Goal: Information Seeking & Learning: Learn about a topic

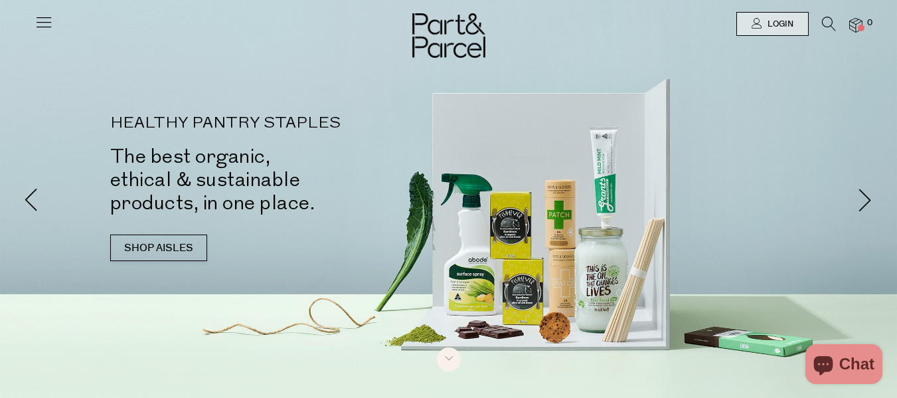
click at [40, 25] on icon at bounding box center [44, 22] width 19 height 19
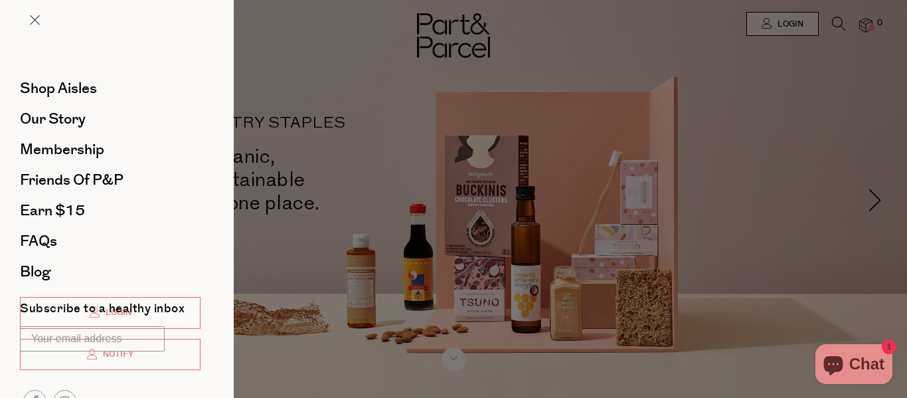
click at [299, 76] on div at bounding box center [453, 199] width 907 height 398
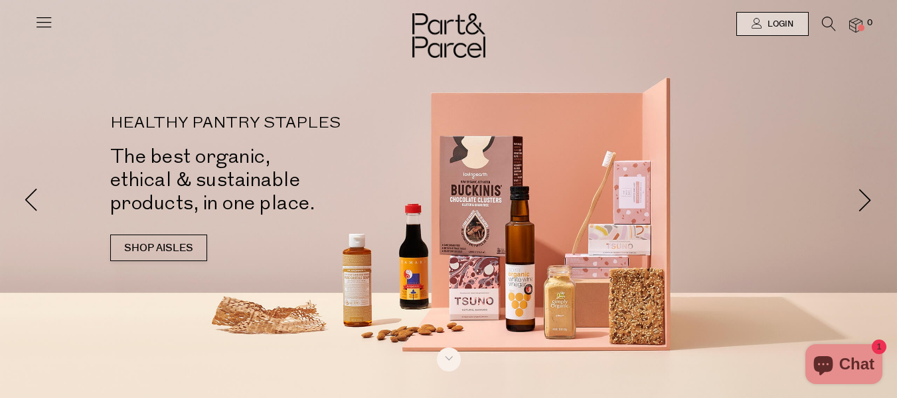
click at [826, 29] on icon at bounding box center [829, 24] width 14 height 15
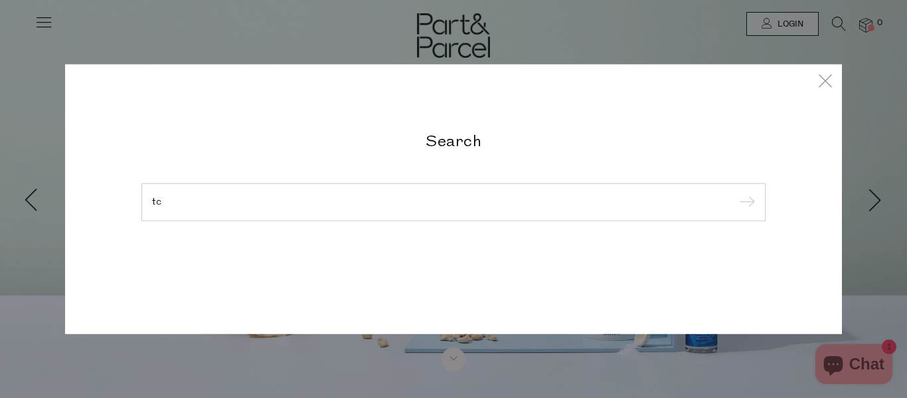
type input "t"
type input "matcha"
click at [735, 193] on input "submit" at bounding box center [745, 203] width 20 height 20
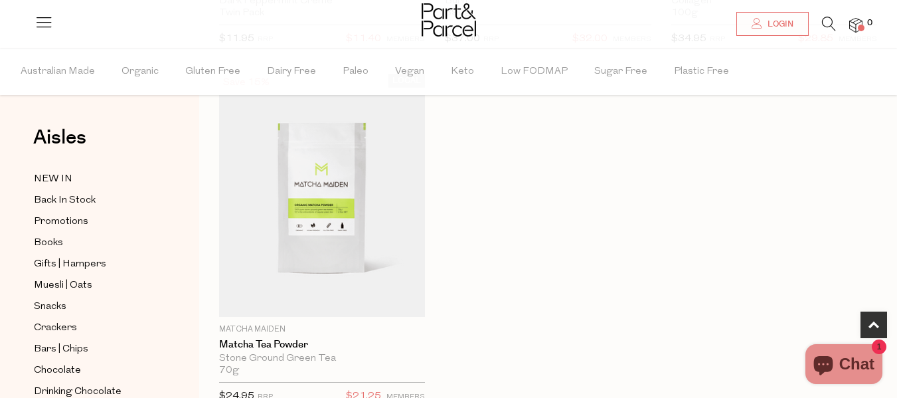
scroll to position [465, 0]
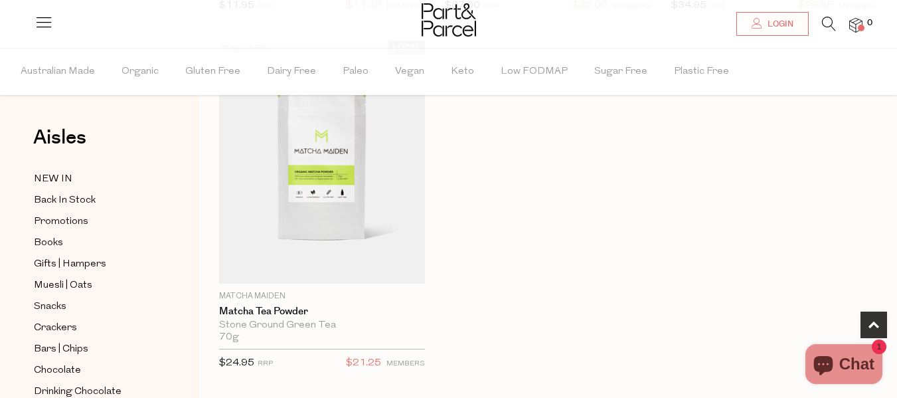
click at [672, 272] on div "LOCAL Save 5% 1 Add To Parcel Loco Love Chocolate Dark Peppermint Creme Twin Pa…" at bounding box center [538, 40] width 678 height 714
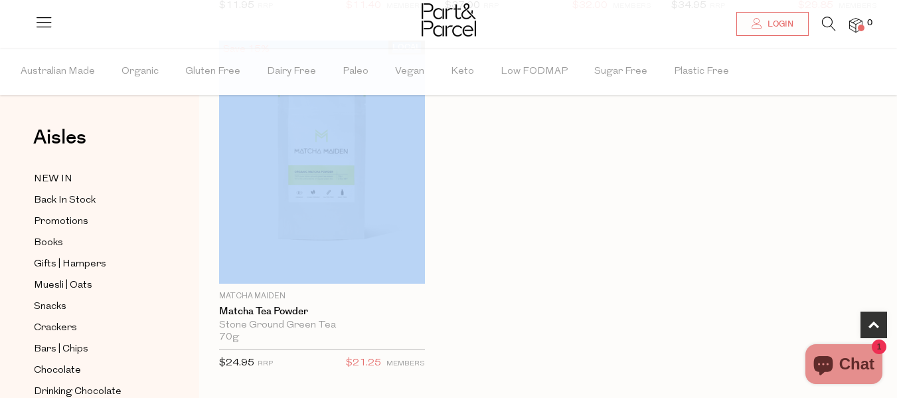
click at [672, 272] on div "LOCAL Save 5% 1 Add To Parcel Loco Love Chocolate Dark Peppermint Creme Twin Pa…" at bounding box center [538, 40] width 678 height 714
drag, startPoint x: 672, startPoint y: 272, endPoint x: 679, endPoint y: 327, distance: 56.2
click at [679, 327] on div "LOCAL Save 5% 1 Add To Parcel Loco Love Chocolate Dark Peppermint Creme Twin Pa…" at bounding box center [538, 40] width 678 height 714
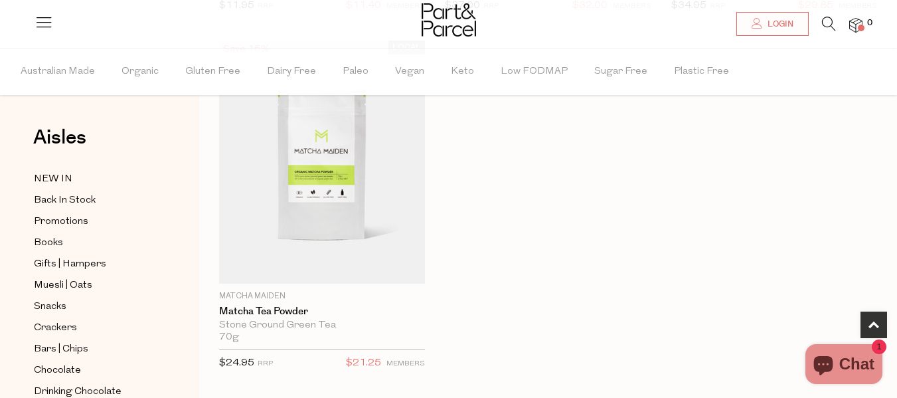
click at [679, 327] on div "LOCAL Save 5% 1 Add To Parcel Loco Love Chocolate Dark Peppermint Creme Twin Pa…" at bounding box center [538, 40] width 678 height 714
drag, startPoint x: 679, startPoint y: 327, endPoint x: 672, endPoint y: 293, distance: 35.3
click at [672, 293] on div "LOCAL Save 5% 1 Add To Parcel Loco Love Chocolate Dark Peppermint Creme Twin Pa…" at bounding box center [538, 40] width 678 height 714
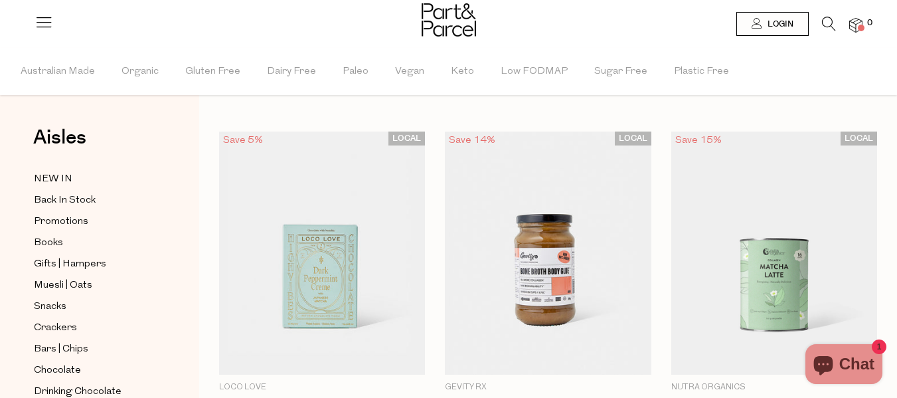
scroll to position [0, 0]
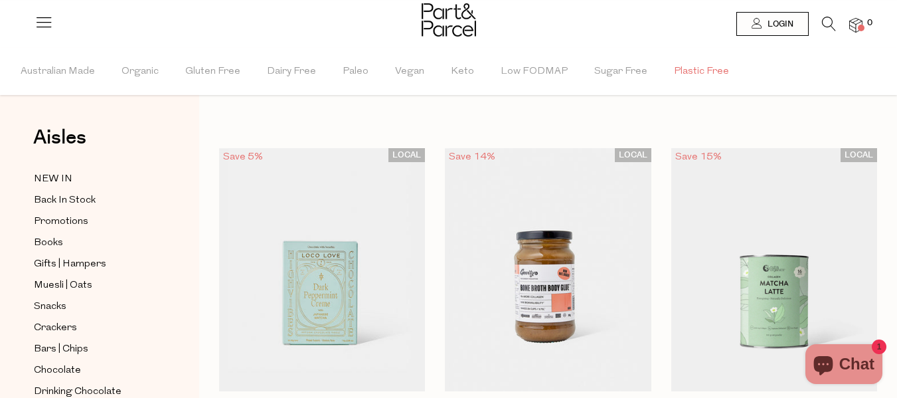
click at [707, 66] on span "Plastic Free" at bounding box center [701, 71] width 55 height 46
click at [66, 68] on span "Australian Made" at bounding box center [58, 71] width 74 height 46
click at [471, 19] on img at bounding box center [449, 19] width 54 height 33
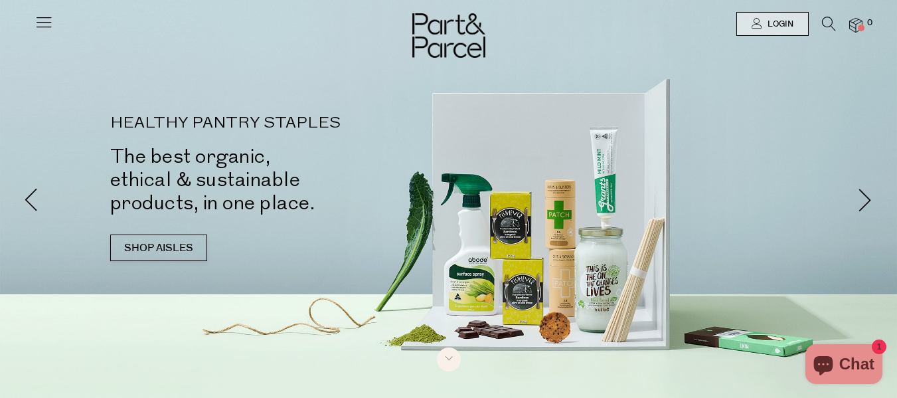
click at [50, 31] on icon at bounding box center [44, 22] width 19 height 19
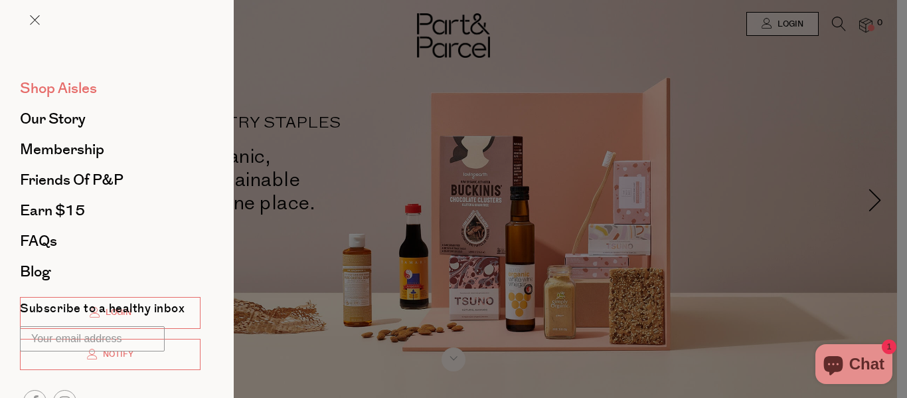
click at [89, 84] on span "Shop Aisles" at bounding box center [58, 88] width 77 height 21
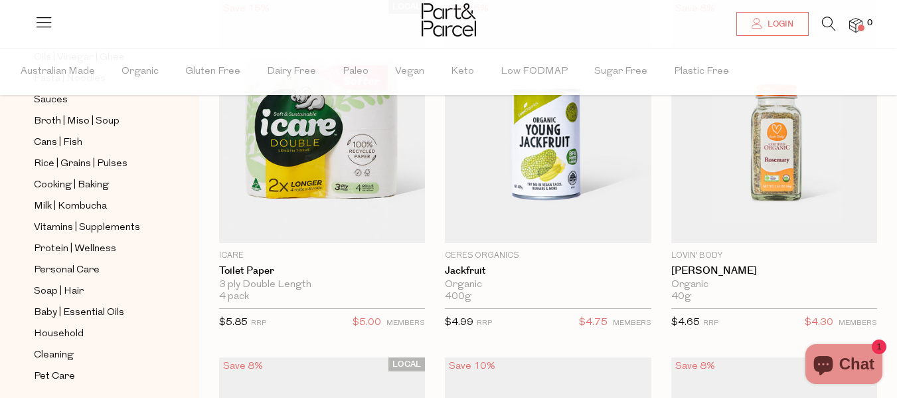
scroll to position [485, 0]
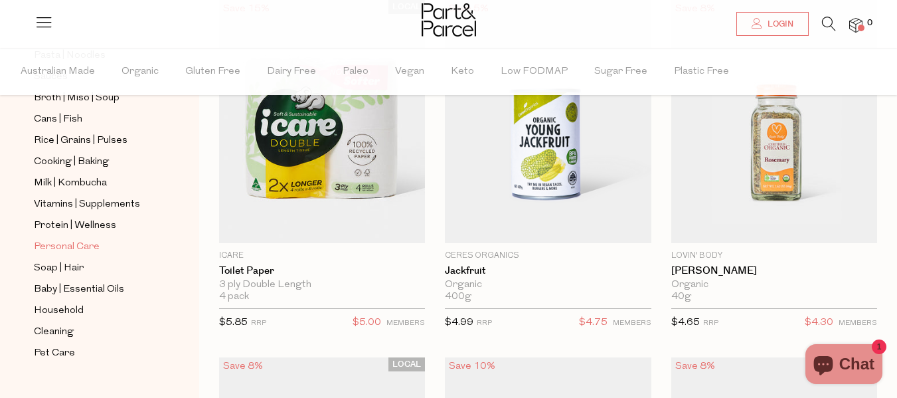
click at [106, 238] on link "Personal Care" at bounding box center [94, 246] width 121 height 17
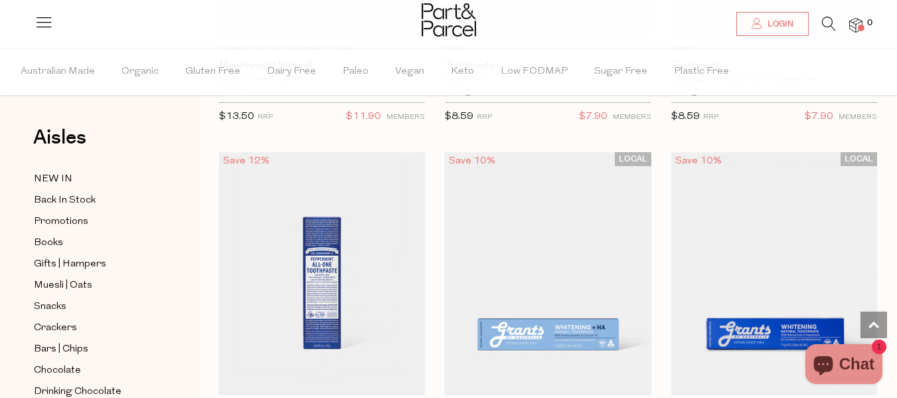
scroll to position [1928, 0]
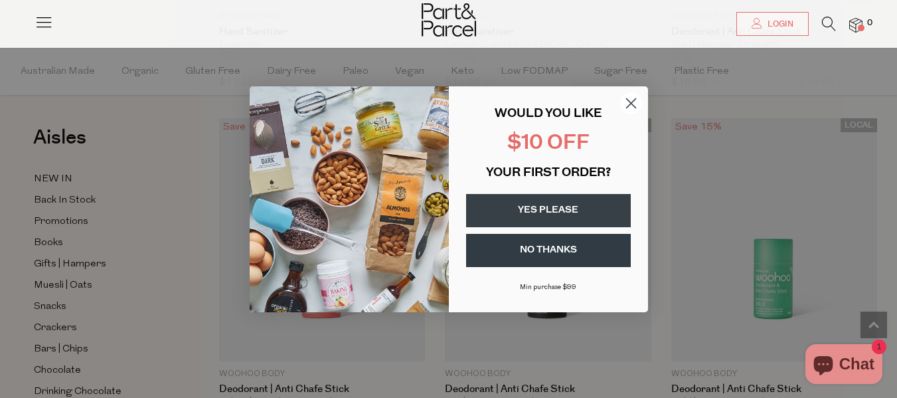
scroll to position [5414, 0]
click at [633, 97] on circle "Close dialog" at bounding box center [630, 103] width 22 height 22
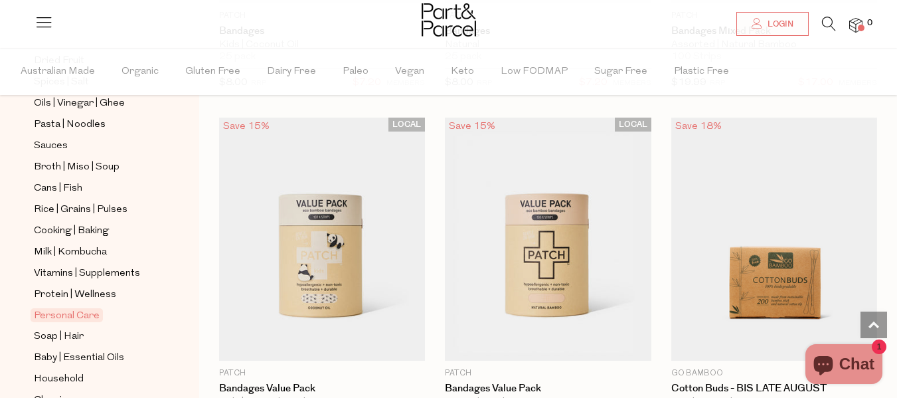
scroll to position [485, 0]
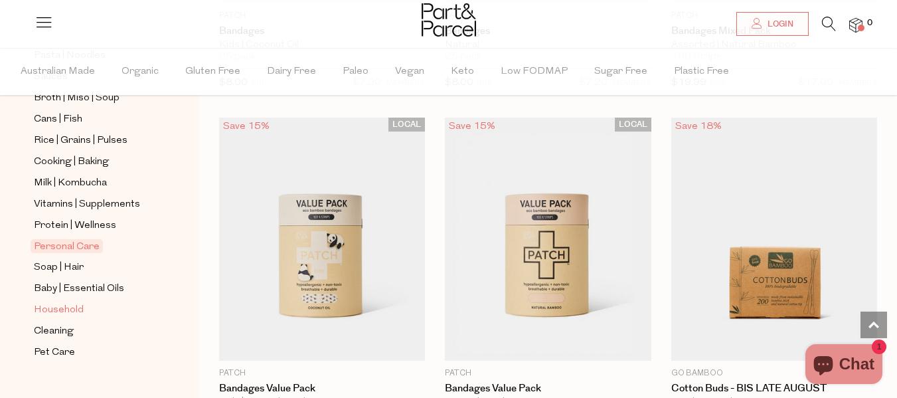
click at [63, 302] on span "Household" at bounding box center [59, 310] width 50 height 16
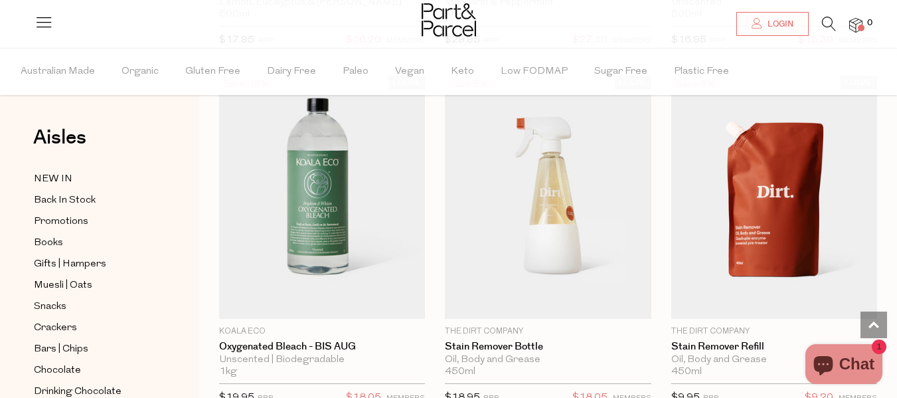
scroll to position [5457, 0]
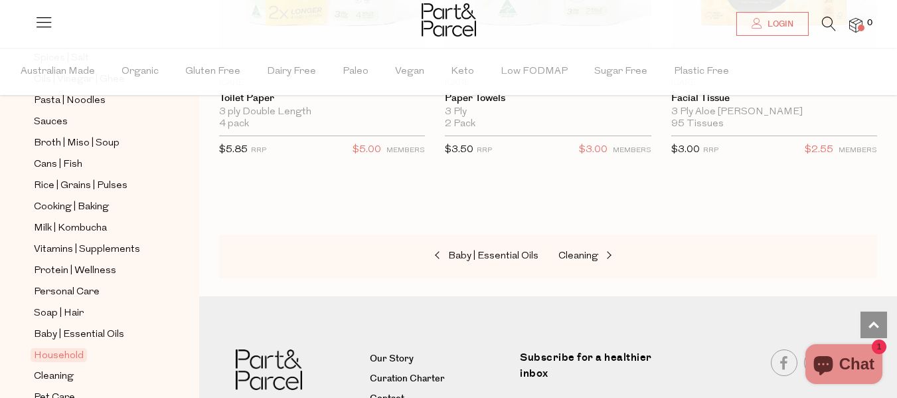
scroll to position [485, 0]
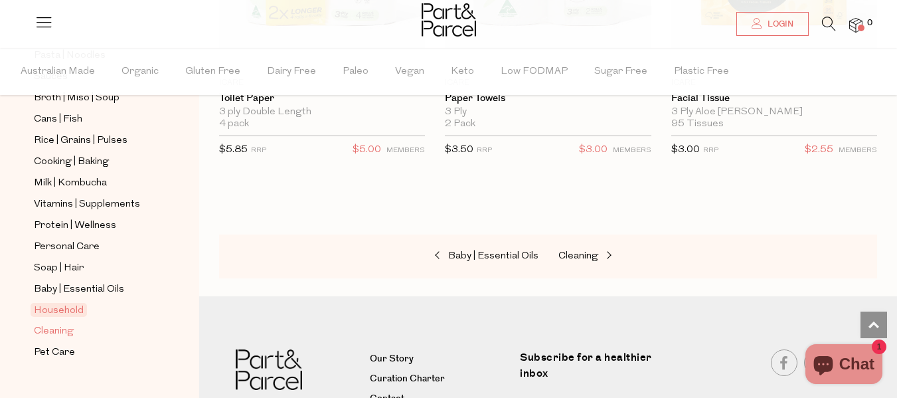
click at [56, 323] on span "Cleaning" at bounding box center [54, 331] width 40 height 16
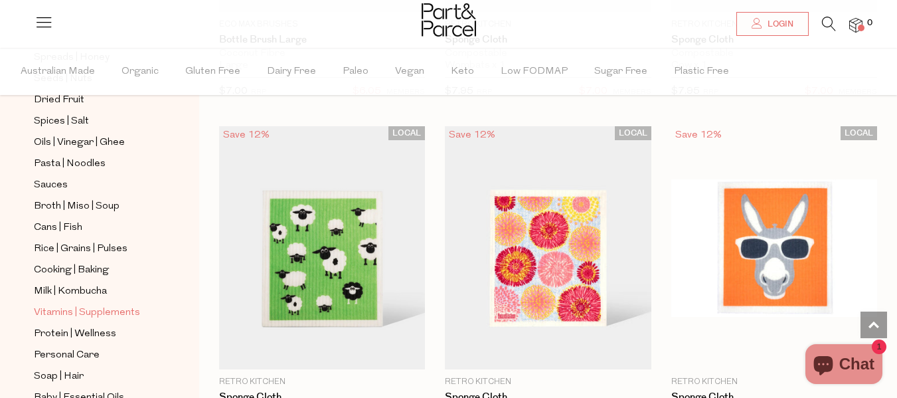
scroll to position [360, 0]
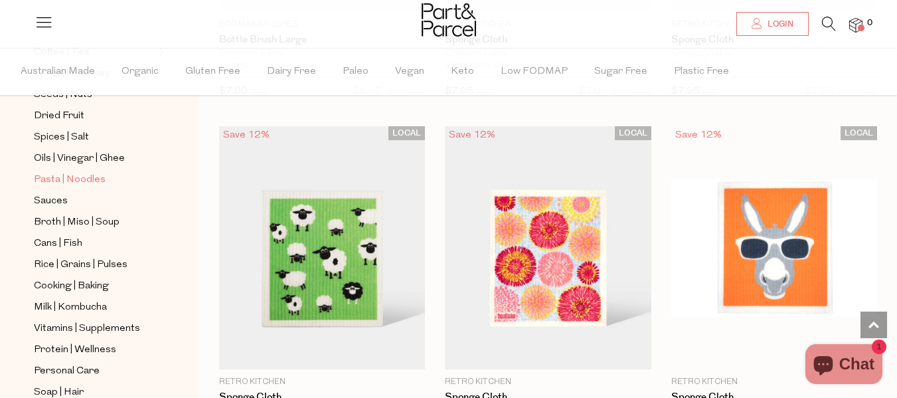
click at [94, 172] on span "Pasta | Noodles" at bounding box center [70, 180] width 72 height 16
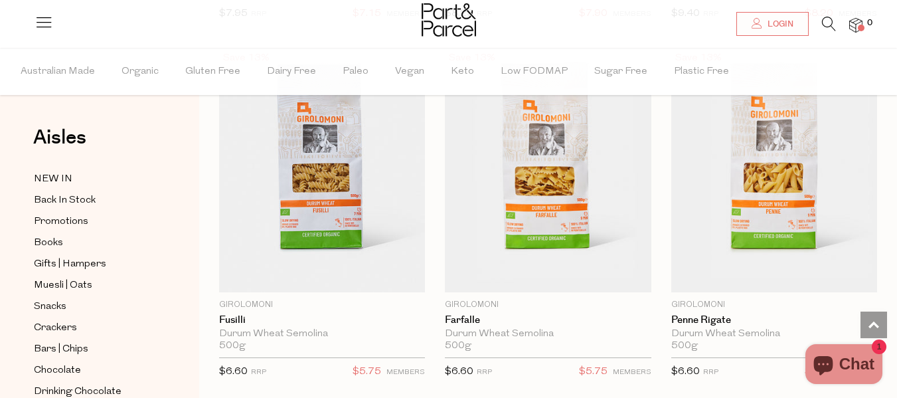
scroll to position [2983, 0]
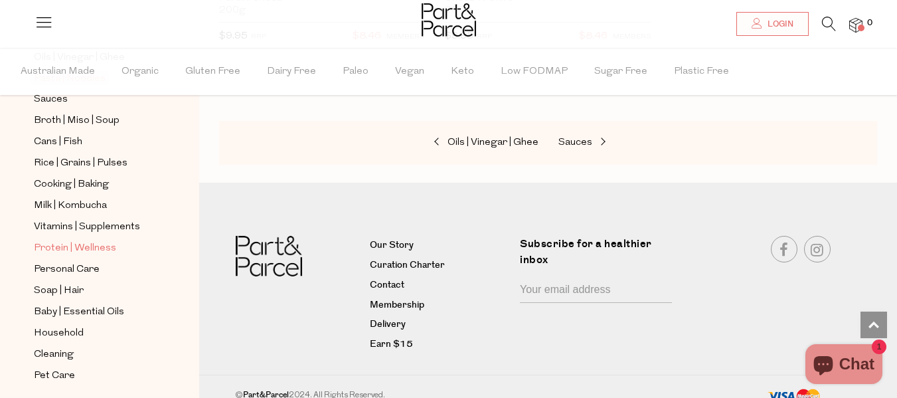
scroll to position [461, 0]
click at [83, 283] on span "Soap | Hair" at bounding box center [59, 291] width 50 height 16
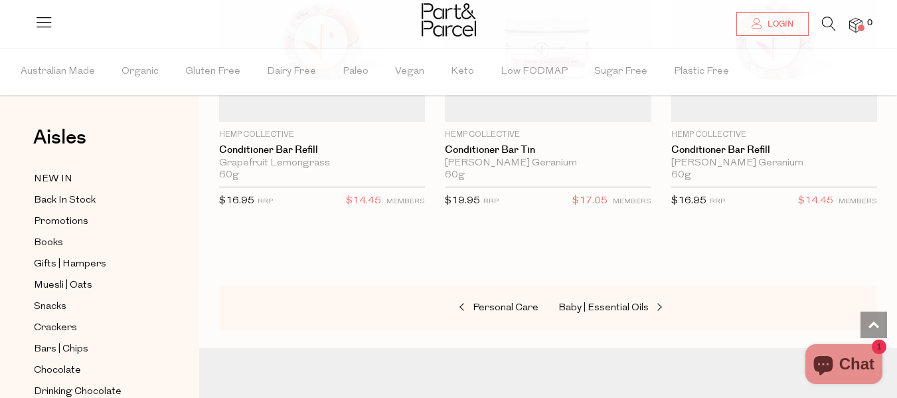
scroll to position [5652, 0]
click at [588, 303] on span "Baby | Essential Oils" at bounding box center [603, 308] width 90 height 10
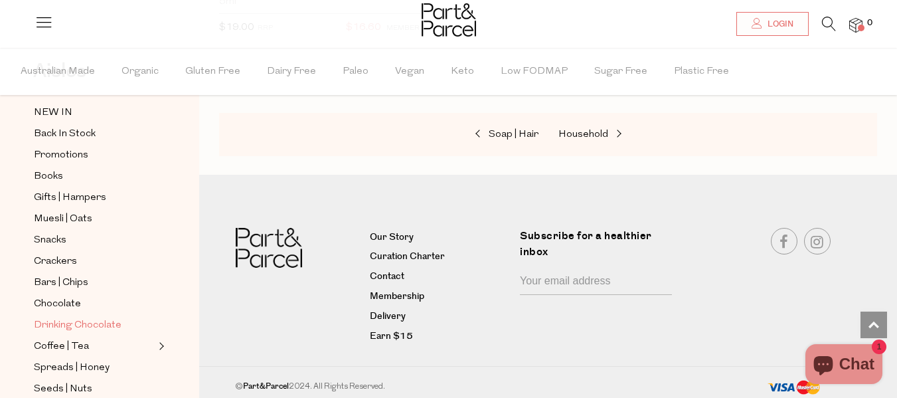
scroll to position [90, 0]
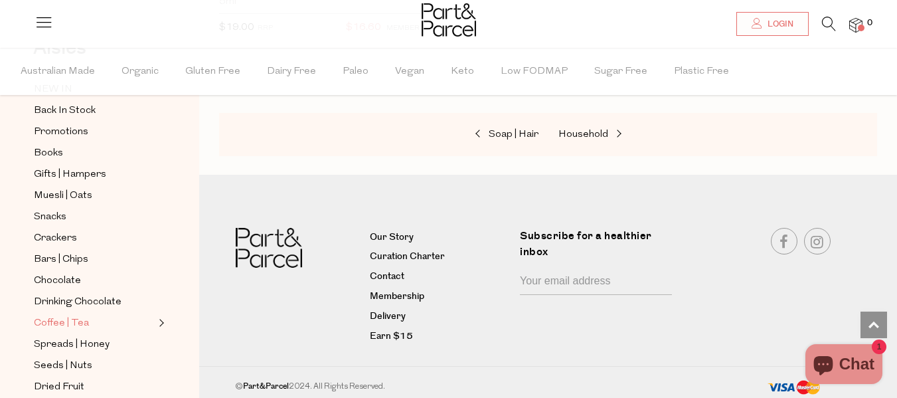
click at [91, 315] on link "Coffee | Tea" at bounding box center [94, 323] width 121 height 17
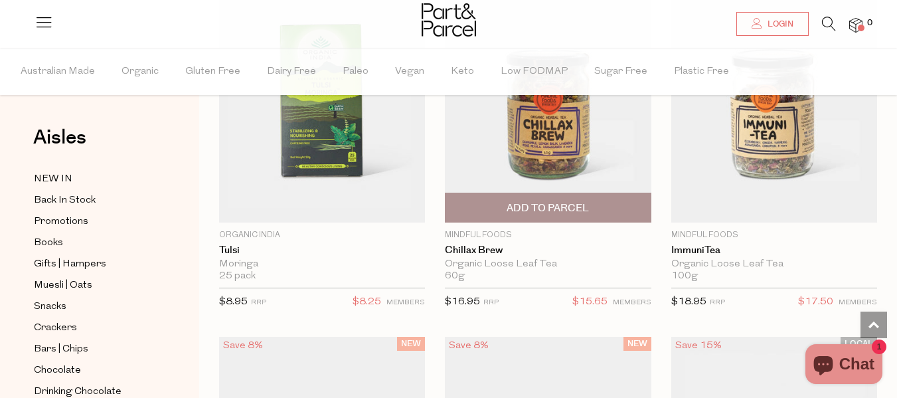
scroll to position [3774, 0]
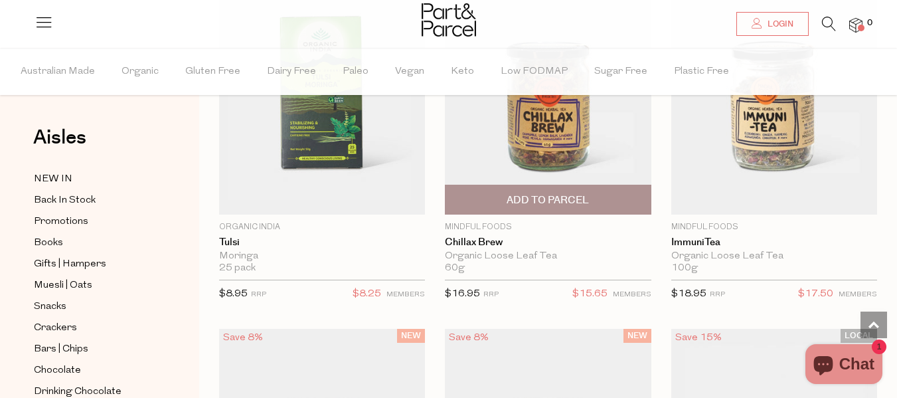
click at [571, 262] on div "60g Only 6 Available" at bounding box center [548, 268] width 206 height 12
drag, startPoint x: 571, startPoint y: 262, endPoint x: 570, endPoint y: 248, distance: 14.6
click at [570, 248] on div "Mindful Foods Chillax Brew Organic Loose Leaf Tea 60g Only 6 Available $16.95 R…" at bounding box center [548, 265] width 206 height 88
click at [570, 250] on div "Organic Loose Leaf Tea" at bounding box center [548, 256] width 206 height 12
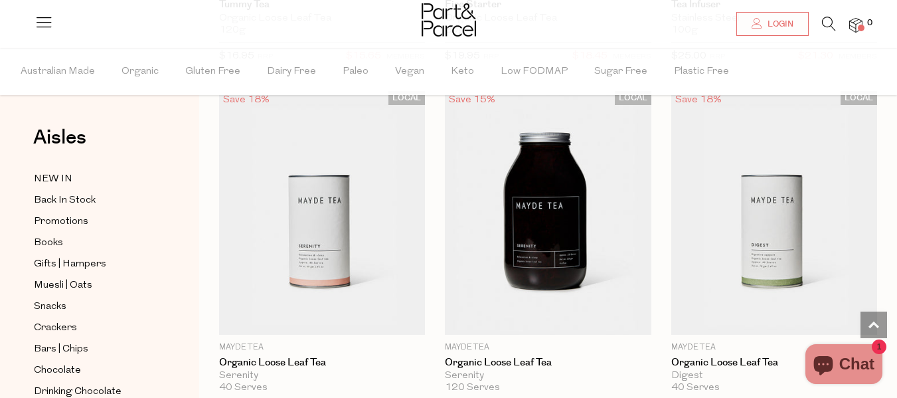
scroll to position [4369, 0]
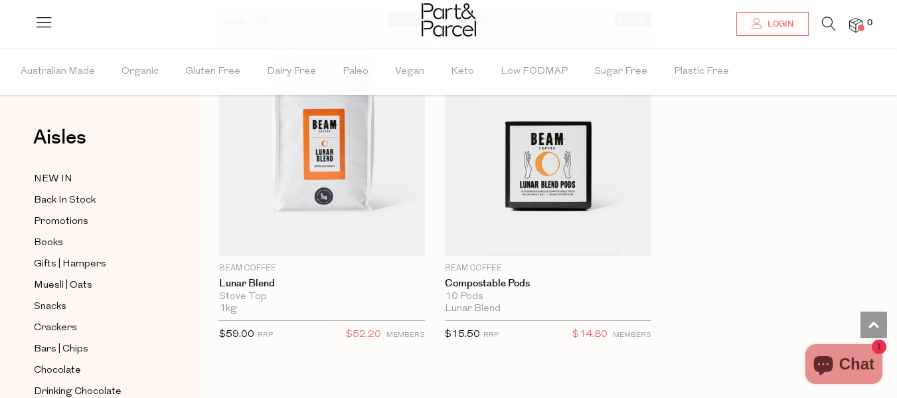
scroll to position [10811, 0]
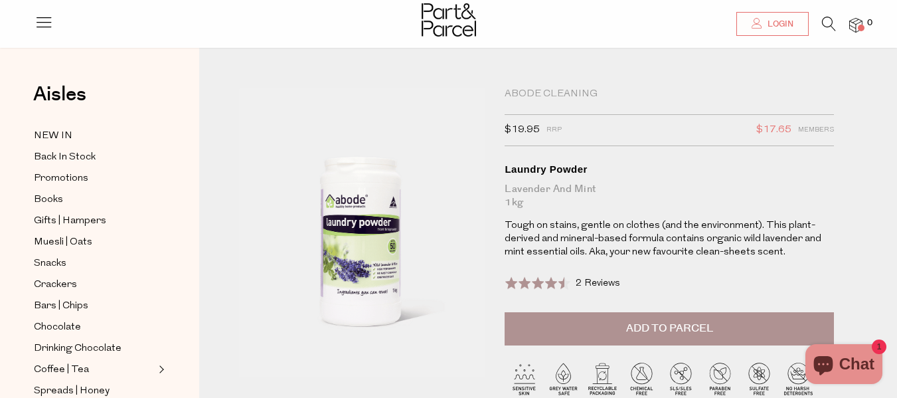
scroll to position [31, 0]
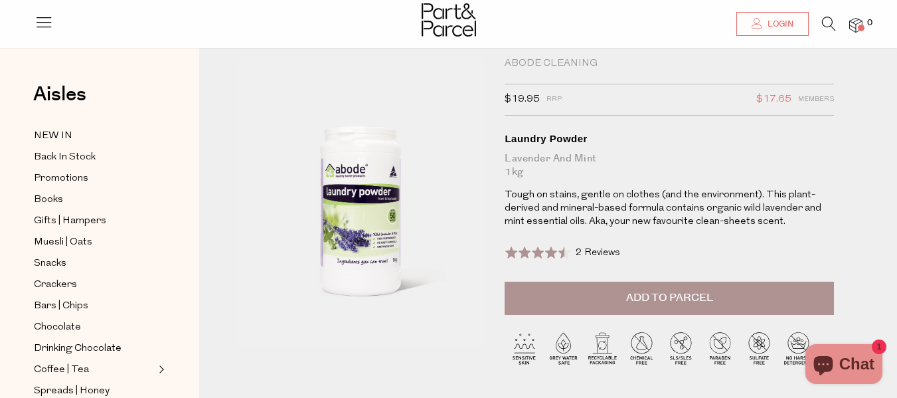
click at [706, 152] on div "Lavender and Mint 1kg" at bounding box center [669, 165] width 329 height 27
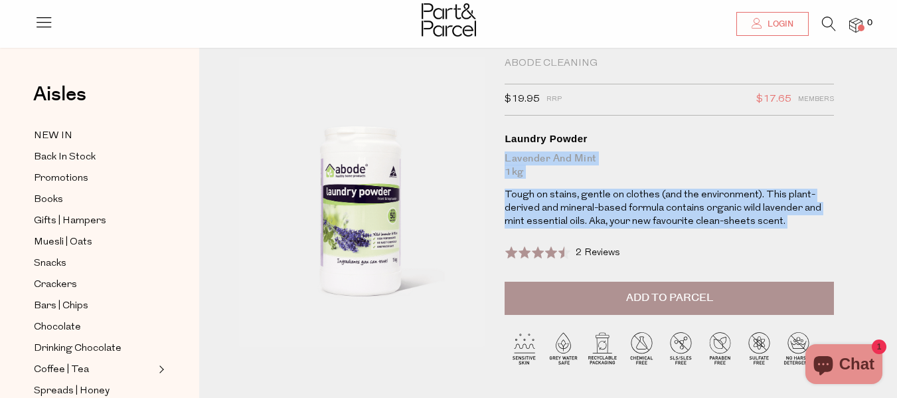
drag, startPoint x: 706, startPoint y: 152, endPoint x: 718, endPoint y: 232, distance: 80.5
click at [718, 232] on div "Abode Cleaning $19.95 RRP $17.65 Members Available: In Stock Laundry Powder Lav…" at bounding box center [669, 169] width 329 height 224
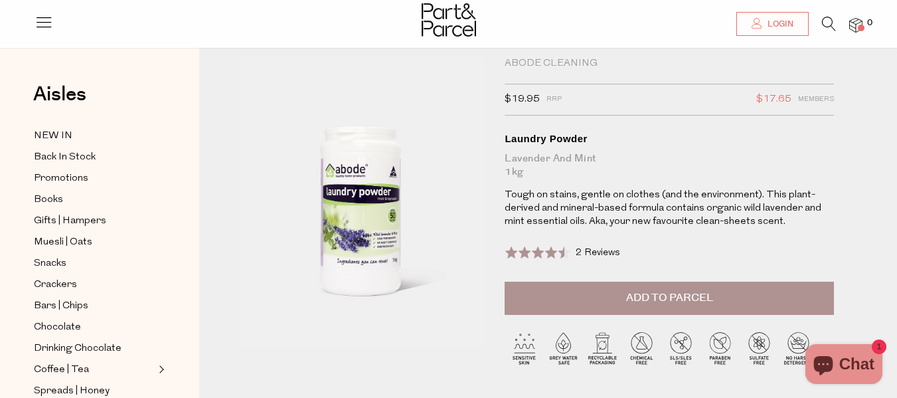
click at [718, 232] on div "Abode Cleaning $19.95 RRP $17.65 Members Available: In Stock Laundry Powder Lav…" at bounding box center [669, 169] width 329 height 224
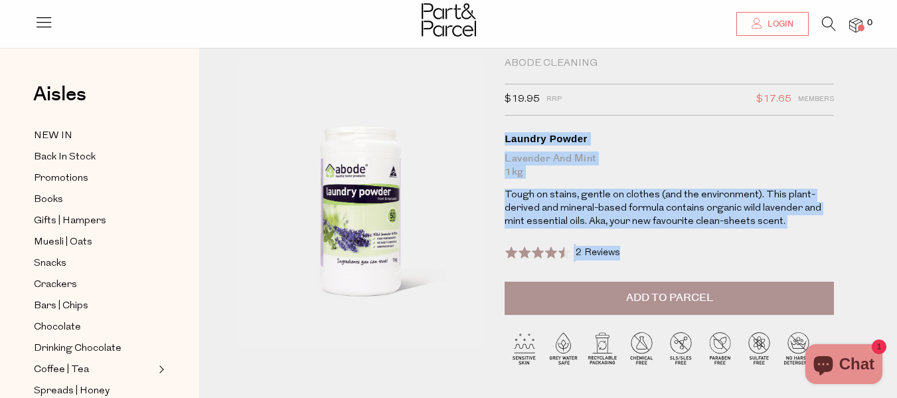
drag, startPoint x: 718, startPoint y: 232, endPoint x: 717, endPoint y: 129, distance: 102.9
click at [717, 129] on div "Abode Cleaning $19.95 RRP $17.65 Members Available: In Stock Laundry Powder Lav…" at bounding box center [669, 169] width 329 height 224
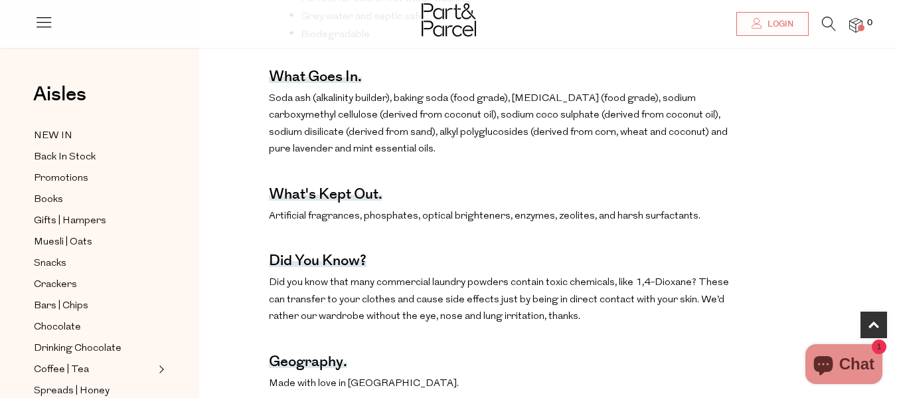
scroll to position [566, 0]
click at [717, 129] on p "Soda ash (alkalinity builder), baking soda (food grade), [MEDICAL_DATA] (food g…" at bounding box center [500, 124] width 463 height 68
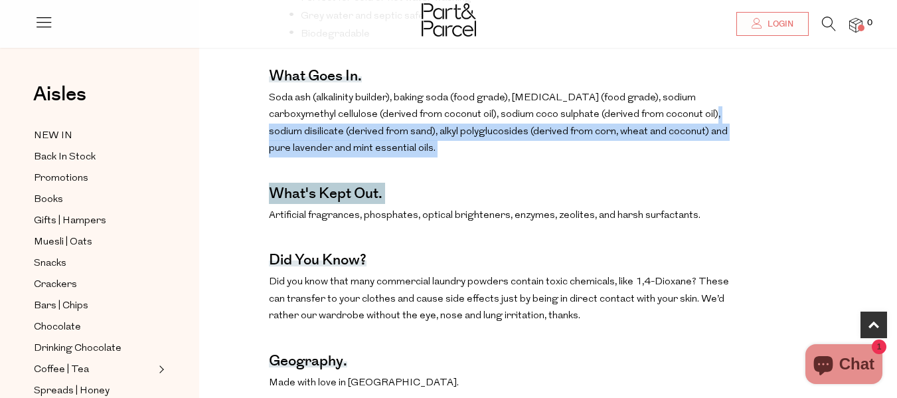
drag, startPoint x: 717, startPoint y: 129, endPoint x: 726, endPoint y: 181, distance: 53.3
click at [726, 181] on div "The benefits. Suitable for front and top loader machines Perfect for cold or ho…" at bounding box center [500, 160] width 463 height 475
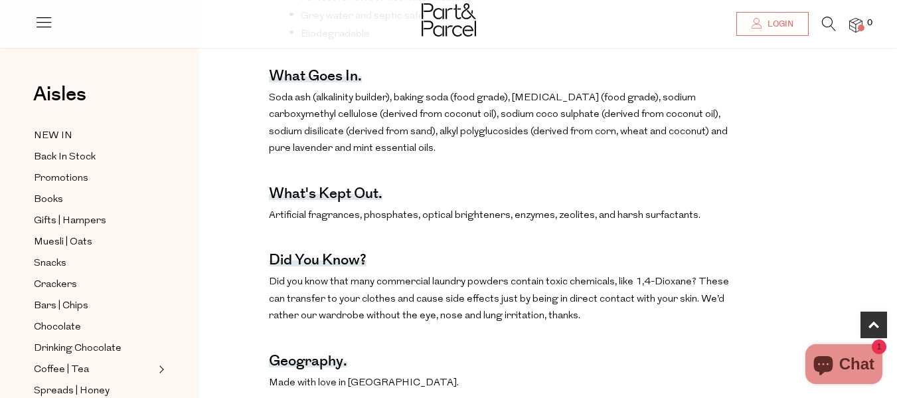
click at [726, 181] on div "The benefits. Suitable for front and top loader machines Perfect for cold or ho…" at bounding box center [500, 160] width 463 height 475
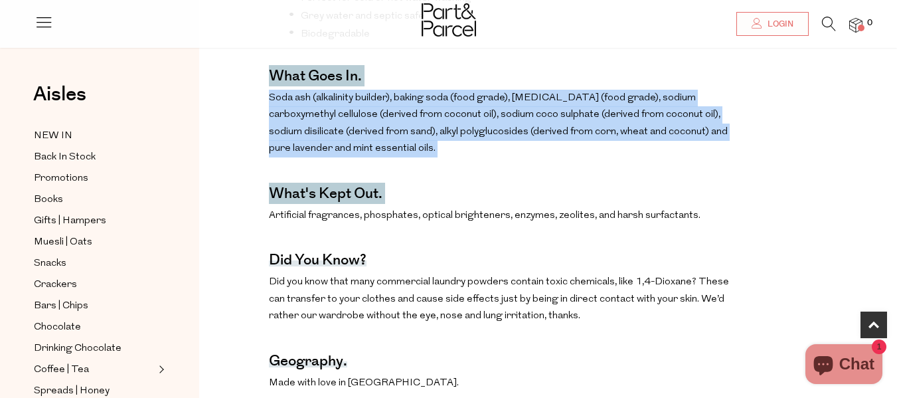
drag, startPoint x: 726, startPoint y: 181, endPoint x: 721, endPoint y: 87, distance: 94.4
click at [721, 87] on div "The benefits. Suitable for front and top loader machines Perfect for cold or ho…" at bounding box center [500, 160] width 463 height 475
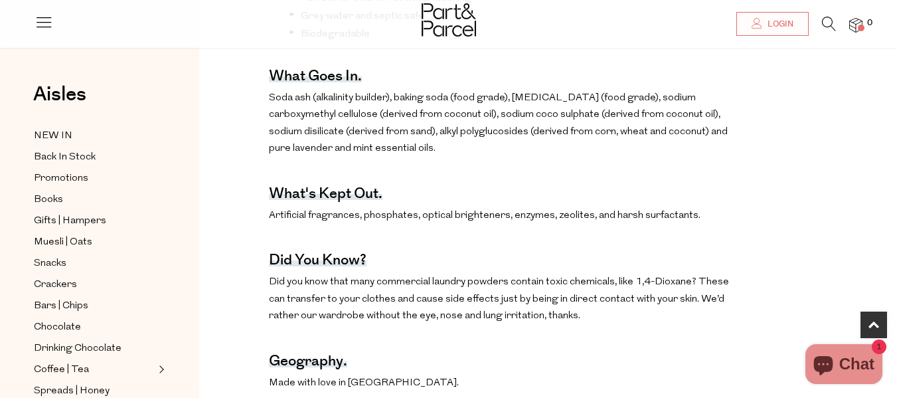
click at [721, 87] on div "The benefits. Suitable for front and top loader machines Perfect for cold or ho…" at bounding box center [500, 160] width 463 height 475
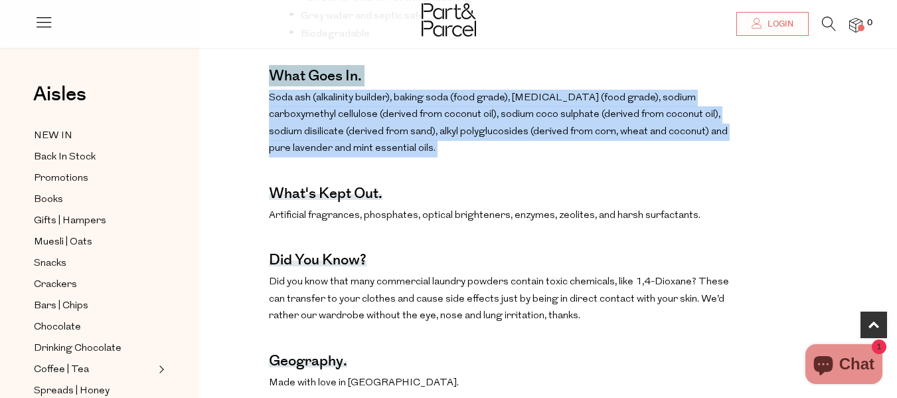
drag, startPoint x: 721, startPoint y: 87, endPoint x: 739, endPoint y: 189, distance: 103.1
click at [739, 189] on div "The benefits. Suitable for front and top loader machines Perfect for cold or ho…" at bounding box center [548, 160] width 678 height 475
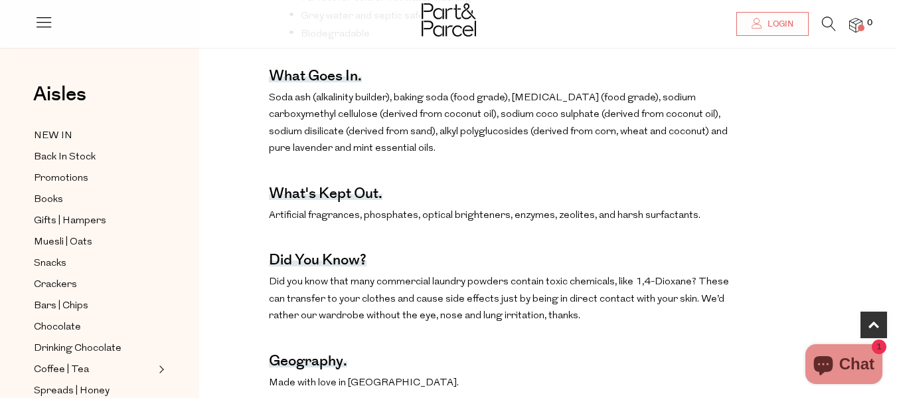
click at [739, 189] on div "The benefits. Suitable for front and top loader machines Perfect for cold or ho…" at bounding box center [548, 160] width 678 height 475
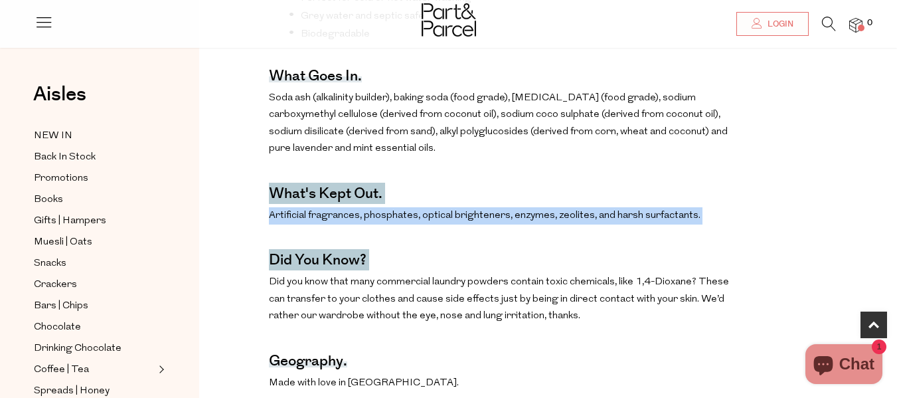
drag, startPoint x: 739, startPoint y: 189, endPoint x: 742, endPoint y: 262, distance: 73.8
click at [742, 262] on div "The benefits. Suitable for front and top loader machines Perfect for cold or ho…" at bounding box center [548, 160] width 678 height 475
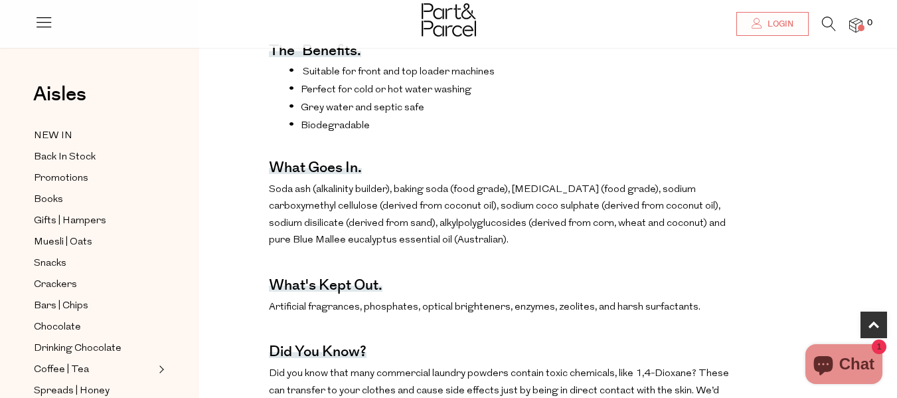
scroll to position [530, 0]
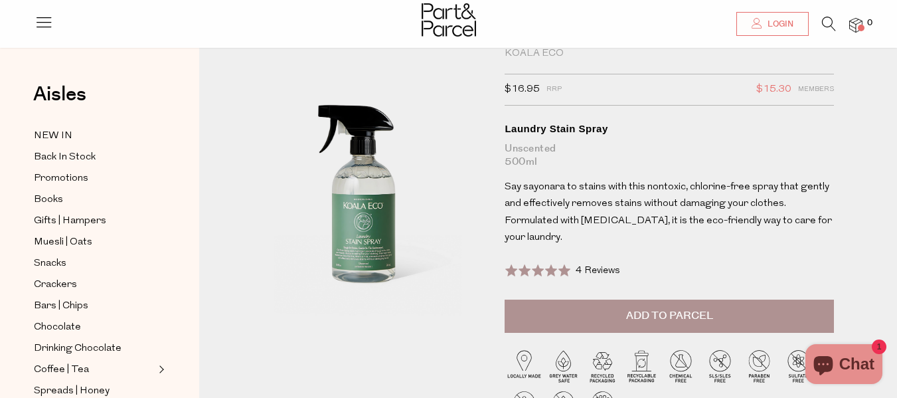
scroll to position [41, 0]
click at [663, 129] on div "Laundry Stain Spray" at bounding box center [669, 127] width 329 height 13
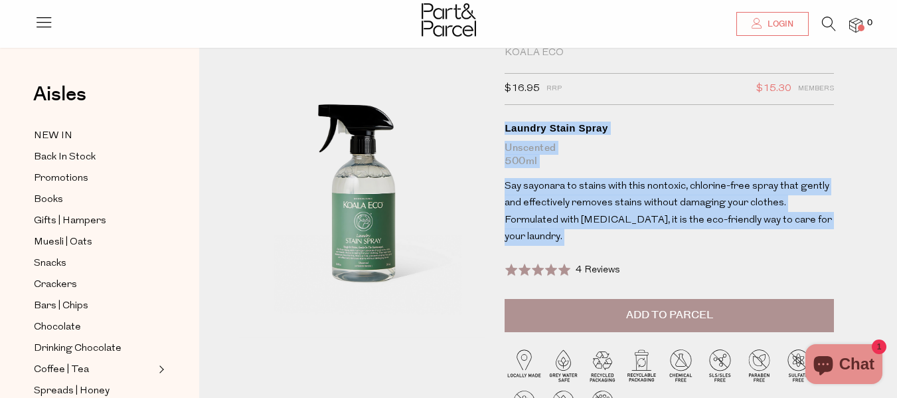
drag, startPoint x: 663, startPoint y: 129, endPoint x: 675, endPoint y: 226, distance: 97.7
click at [675, 226] on div "Koala Eco $16.95 RRP $15.30 Members Available: In Stock Laundry Stain Spray Uns…" at bounding box center [669, 172] width 329 height 252
click at [675, 226] on span "Say sayonara to stains with this nontoxic, chlorine-free spray that gently and …" at bounding box center [668, 211] width 327 height 61
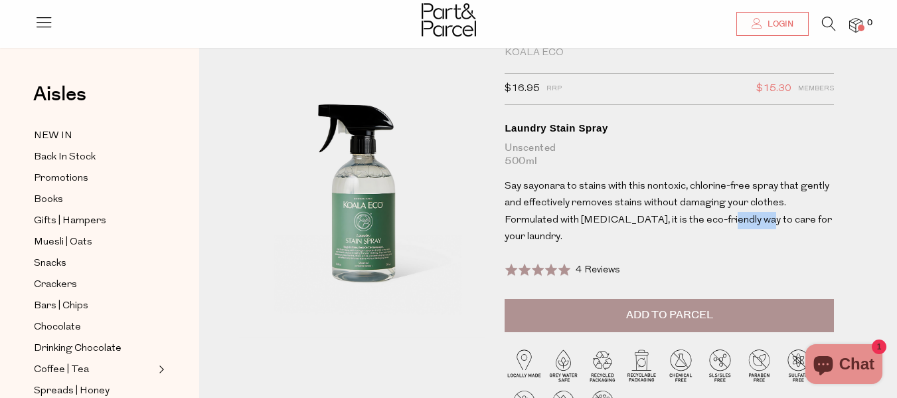
click at [675, 226] on span "Say sayonara to stains with this nontoxic, chlorine-free spray that gently and …" at bounding box center [668, 211] width 327 height 61
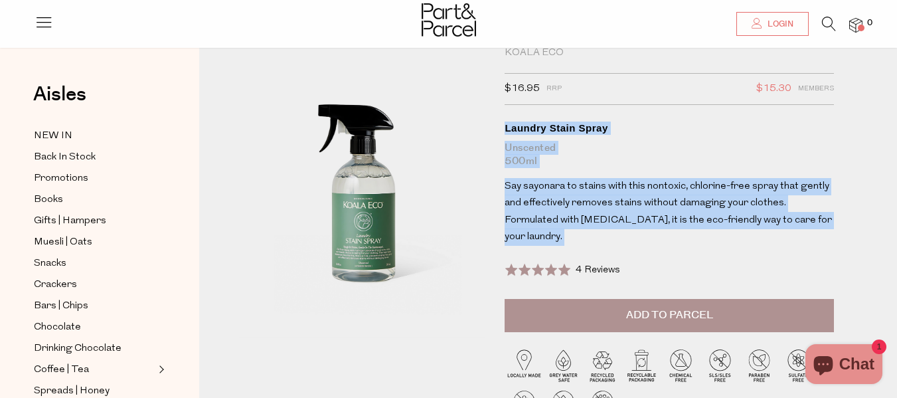
drag, startPoint x: 675, startPoint y: 226, endPoint x: 665, endPoint y: 118, distance: 108.7
click at [665, 118] on div "Koala Eco $16.95 RRP $15.30 Members Available: In Stock Laundry Stain Spray Uns…" at bounding box center [669, 172] width 329 height 252
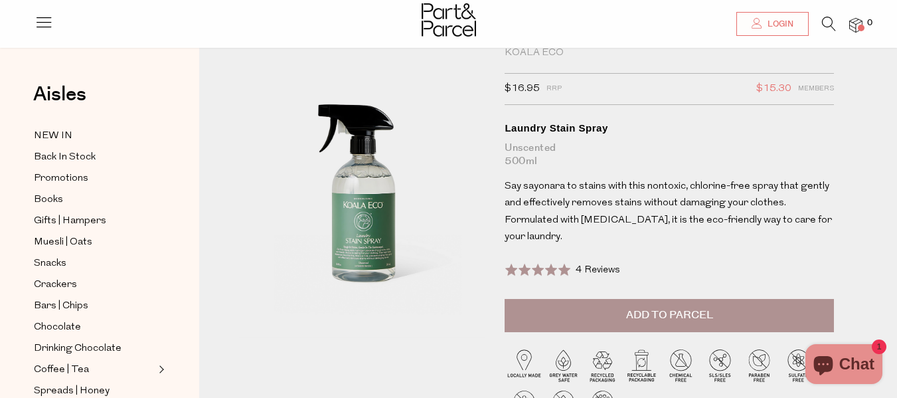
click at [665, 118] on div "Koala Eco $16.95 RRP $15.30 Members Available: In Stock Laundry Stain Spray Uns…" at bounding box center [669, 172] width 329 height 252
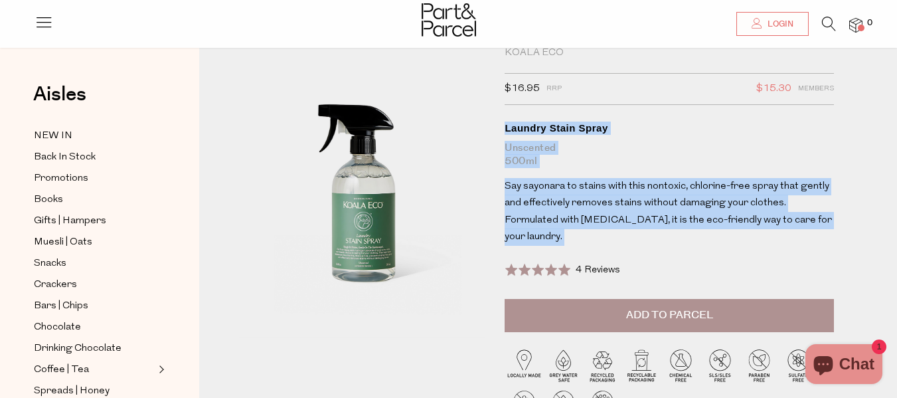
drag, startPoint x: 665, startPoint y: 118, endPoint x: 693, endPoint y: 212, distance: 97.7
click at [693, 212] on div "Koala Eco $16.95 RRP $15.30 Members Available: In Stock Laundry Stain Spray Uns…" at bounding box center [669, 172] width 329 height 252
click at [693, 212] on p "Say sayonara to stains with this nontoxic, chlorine-free spray that gently and …" at bounding box center [669, 212] width 329 height 68
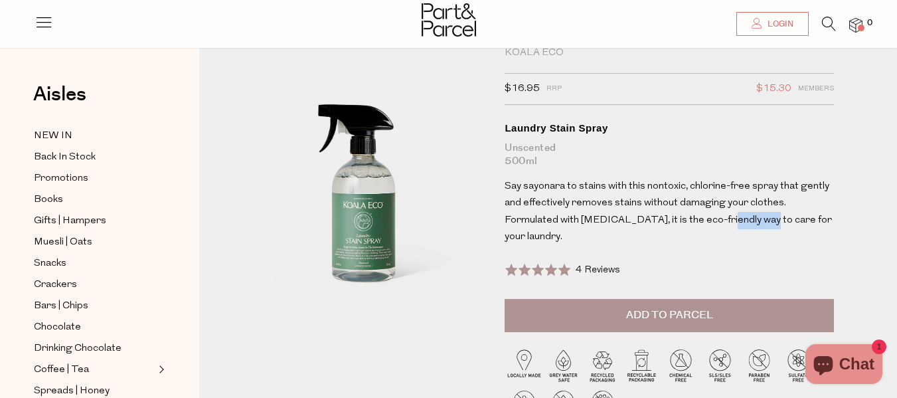
click at [693, 212] on p "Say sayonara to stains with this nontoxic, chlorine-free spray that gently and …" at bounding box center [669, 212] width 329 height 68
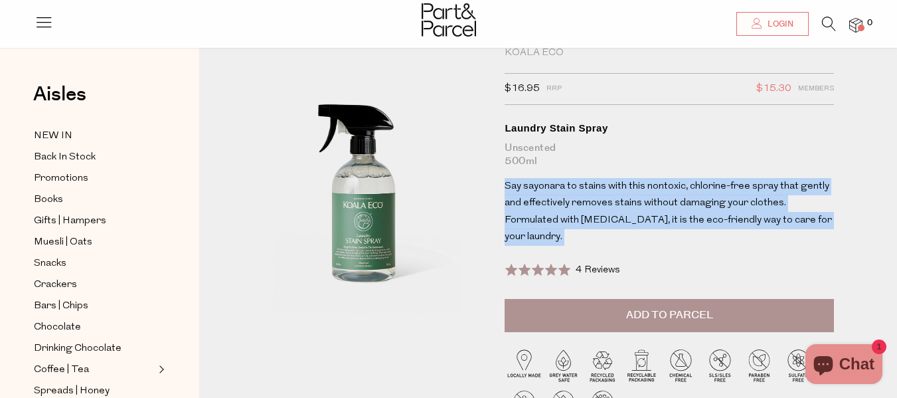
click at [693, 212] on p "Say sayonara to stains with this nontoxic, chlorine-free spray that gently and …" at bounding box center [669, 212] width 329 height 68
drag, startPoint x: 693, startPoint y: 212, endPoint x: 678, endPoint y: 129, distance: 83.7
click at [678, 129] on div "Koala Eco $16.95 RRP $15.30 Members Available: In Stock Laundry Stain Spray Uns…" at bounding box center [669, 172] width 329 height 252
click at [678, 129] on div "Laundry Stain Spray" at bounding box center [669, 127] width 329 height 13
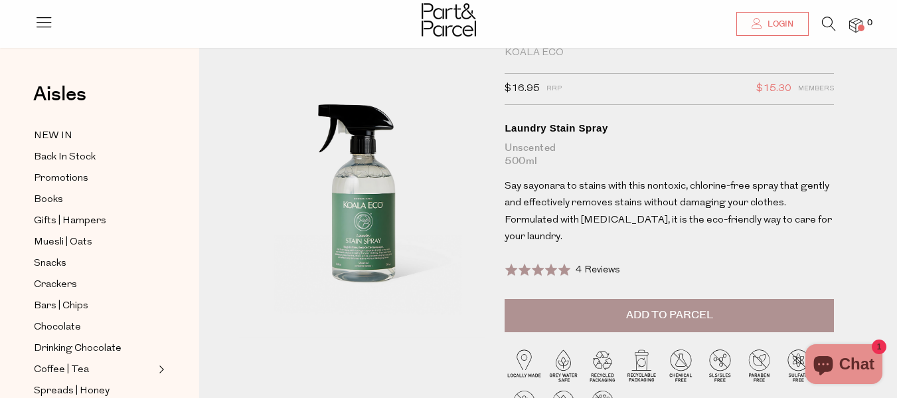
click at [678, 129] on div "Laundry Stain Spray" at bounding box center [669, 127] width 329 height 13
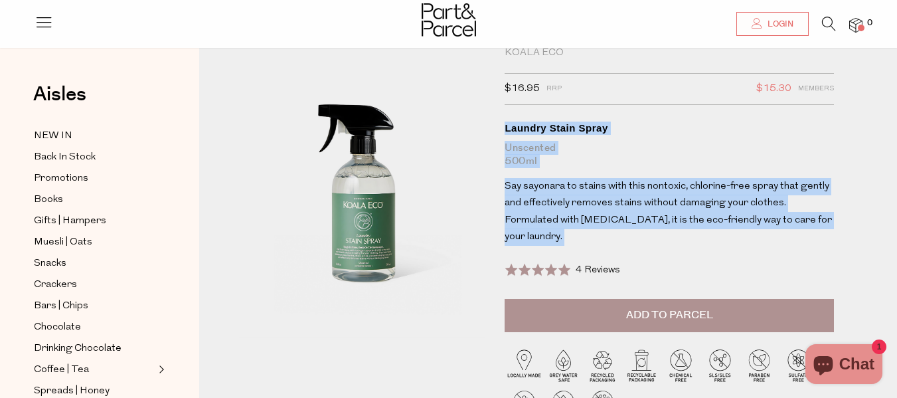
drag, startPoint x: 678, startPoint y: 129, endPoint x: 681, endPoint y: 202, distance: 72.4
click at [681, 202] on div "Koala Eco $16.95 RRP $15.30 Members Available: In Stock Laundry Stain Spray Uns…" at bounding box center [669, 172] width 329 height 252
click at [681, 202] on span "Say sayonara to stains with this nontoxic, chlorine-free spray that gently and …" at bounding box center [668, 211] width 327 height 61
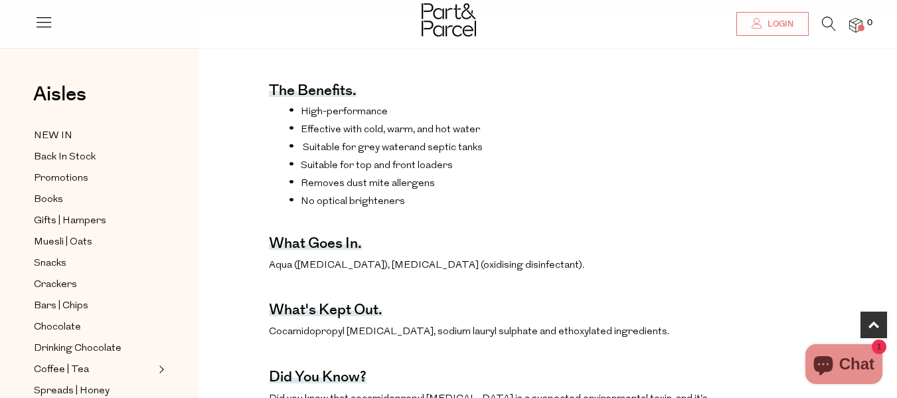
scroll to position [510, 0]
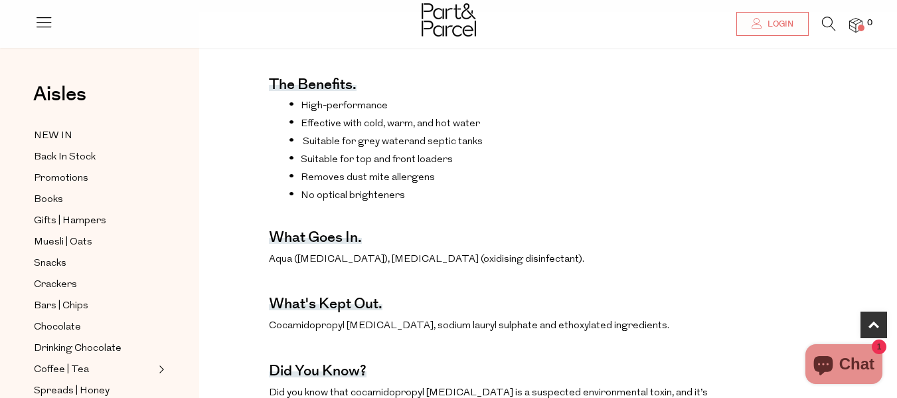
click at [681, 201] on li "No optical brighteners" at bounding box center [510, 194] width 443 height 13
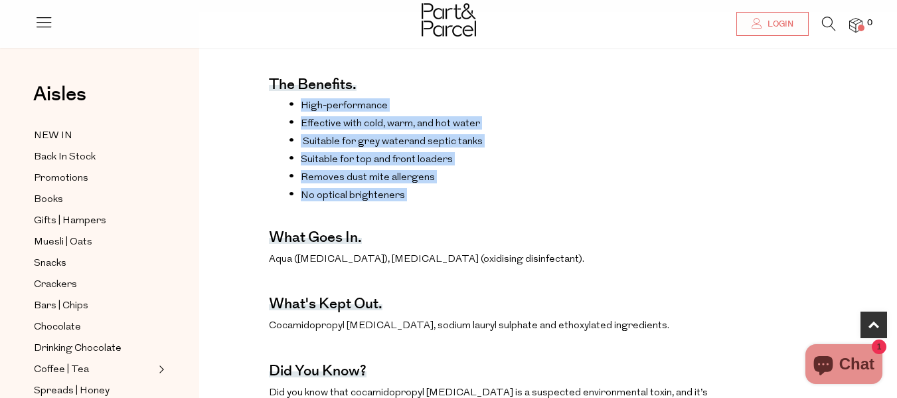
drag, startPoint x: 681, startPoint y: 202, endPoint x: 651, endPoint y: 90, distance: 115.6
click at [651, 98] on ul "High-performance Effective with cold, warm, and hot water Suitable for grey wat…" at bounding box center [500, 149] width 463 height 103
click at [651, 98] on li "High-performance" at bounding box center [510, 104] width 443 height 13
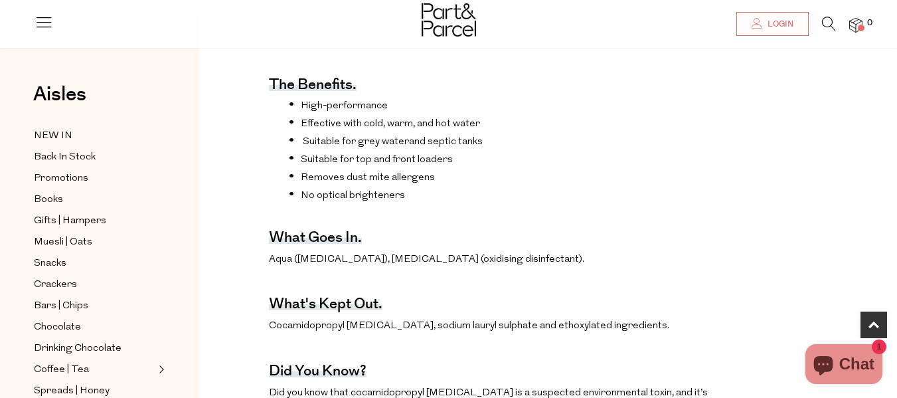
click at [651, 98] on li "High-performance" at bounding box center [510, 104] width 443 height 13
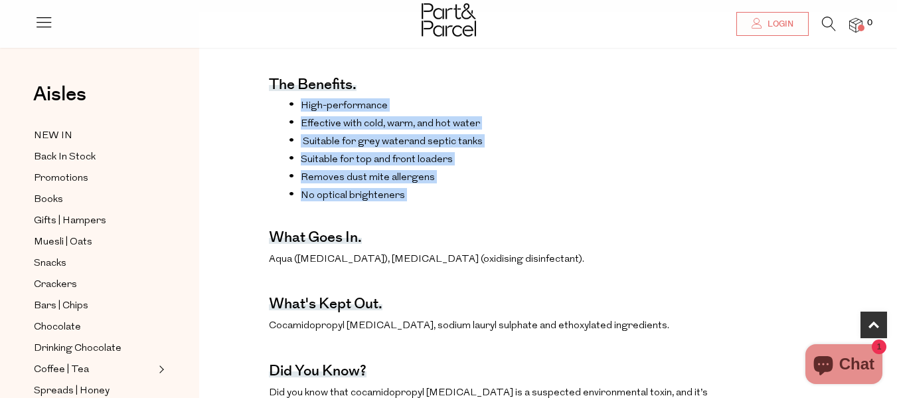
drag, startPoint x: 651, startPoint y: 90, endPoint x: 657, endPoint y: 234, distance: 143.5
click at [657, 234] on div "The benefits. High-performance Effective with cold, warm, and hot water Suitabl…" at bounding box center [500, 337] width 463 height 578
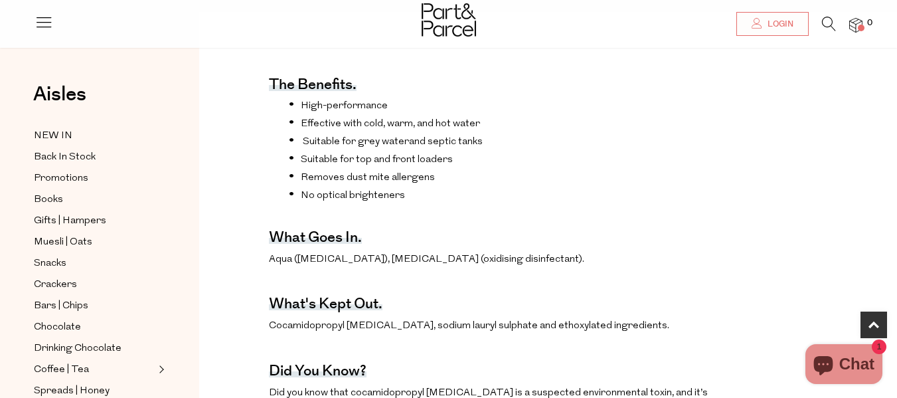
click at [657, 234] on div "The benefits. High-performance Effective with cold, warm, and hot water Suitabl…" at bounding box center [500, 337] width 463 height 578
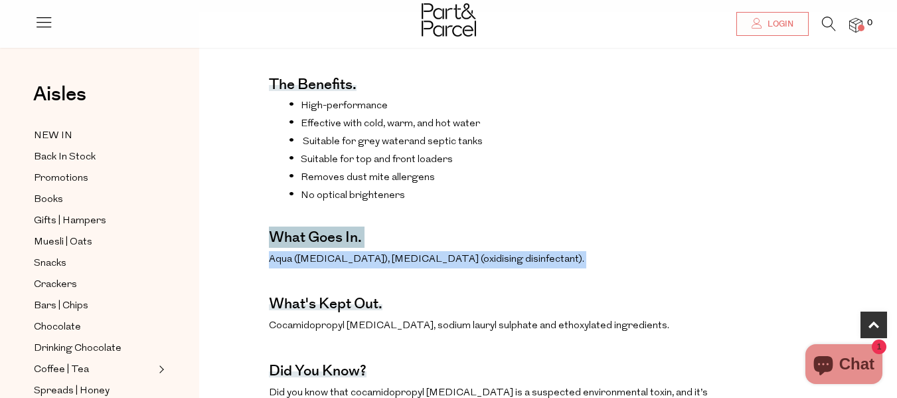
drag, startPoint x: 657, startPoint y: 234, endPoint x: 668, endPoint y: 269, distance: 36.9
click at [668, 269] on div "The benefits. High-performance Effective with cold, warm, and hot water Suitabl…" at bounding box center [500, 337] width 463 height 578
click at [668, 268] on p "Aqua (purified water), hydrogen peroxide (oxidising disinfectant)." at bounding box center [500, 259] width 463 height 17
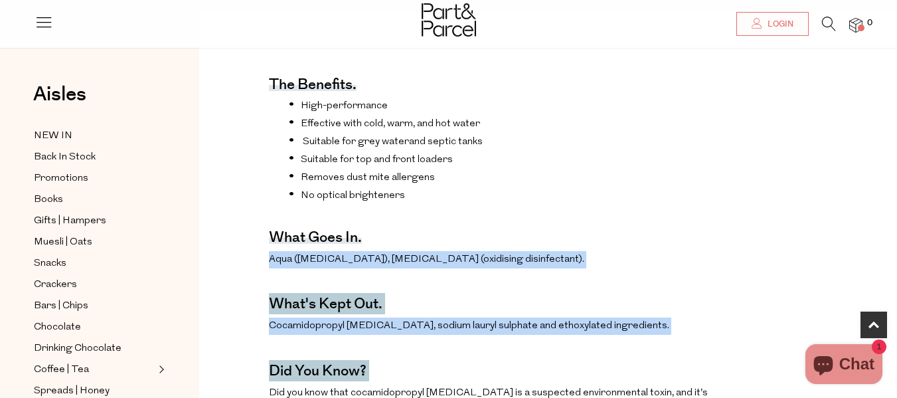
drag, startPoint x: 668, startPoint y: 269, endPoint x: 686, endPoint y: 357, distance: 90.2
click at [686, 357] on div "The benefits. High-performance Effective with cold, warm, and hot water Suitabl…" at bounding box center [500, 337] width 463 height 578
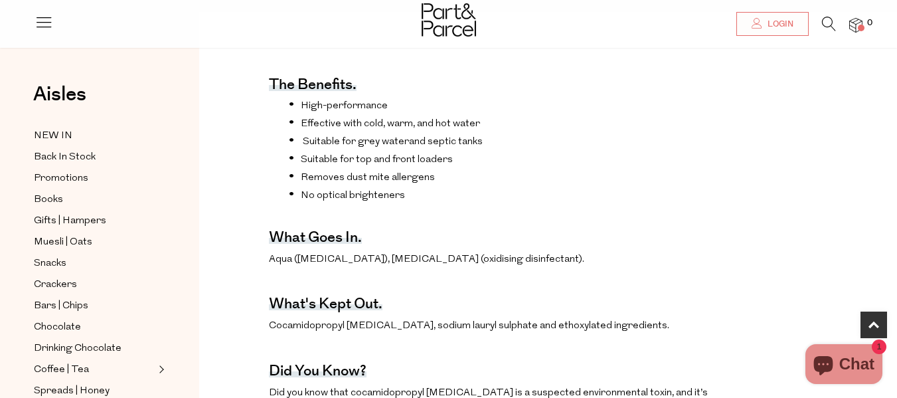
click at [686, 357] on div "The benefits. High-performance Effective with cold, warm, and hot water Suitabl…" at bounding box center [500, 337] width 463 height 578
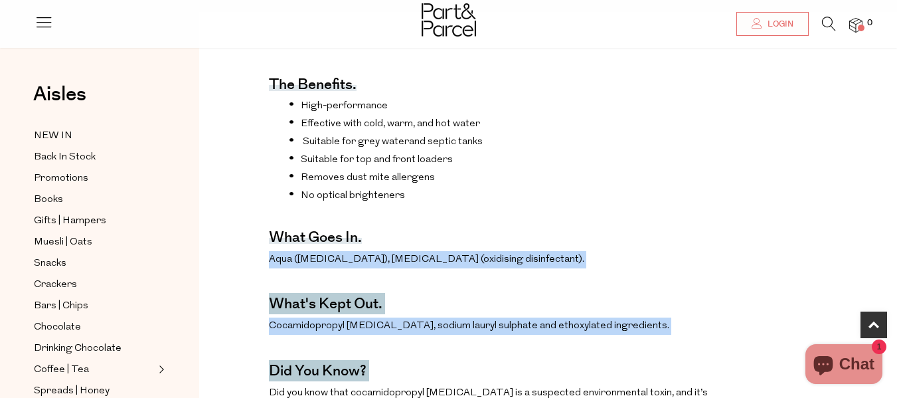
drag, startPoint x: 686, startPoint y: 357, endPoint x: 677, endPoint y: 267, distance: 90.8
click at [677, 267] on div "The benefits. High-performance Effective with cold, warm, and hot water Suitabl…" at bounding box center [500, 337] width 463 height 578
click at [677, 267] on p "Aqua (purified water), hydrogen peroxide (oxidising disinfectant)." at bounding box center [500, 259] width 463 height 17
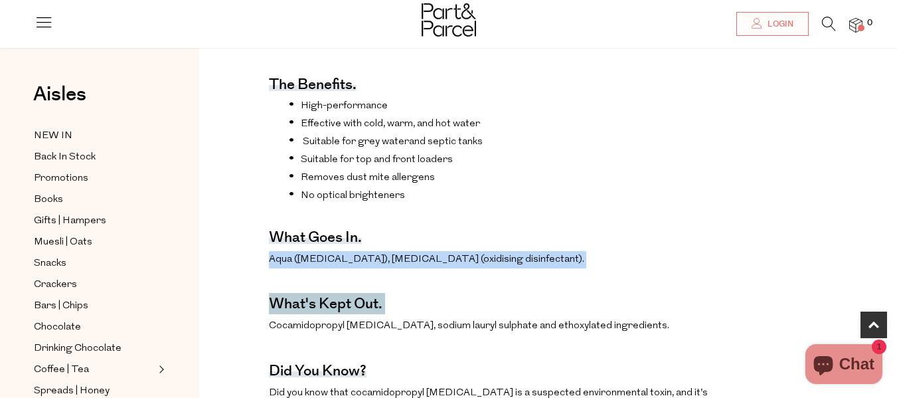
drag, startPoint x: 677, startPoint y: 267, endPoint x: 690, endPoint y: 338, distance: 72.1
click at [690, 338] on div "The benefits. High-performance Effective with cold, warm, and hot water Suitabl…" at bounding box center [500, 337] width 463 height 578
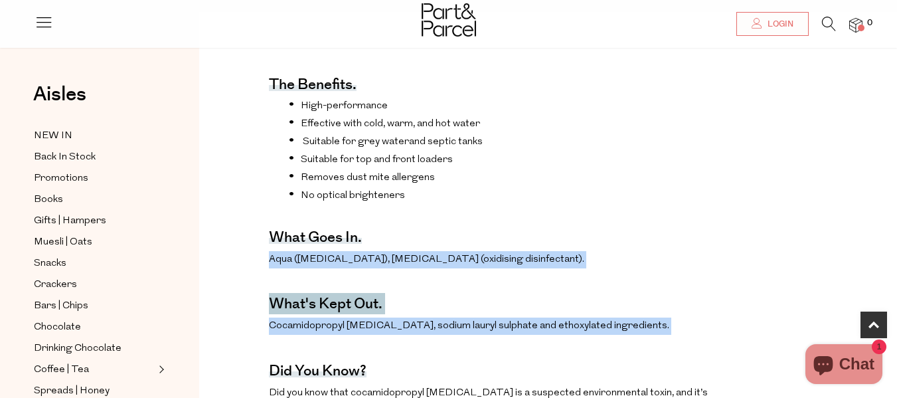
click at [690, 335] on p "Cocamidopropyl [MEDICAL_DATA], sodium lauryl sulphate and ethoxylated ingredien…" at bounding box center [500, 325] width 463 height 17
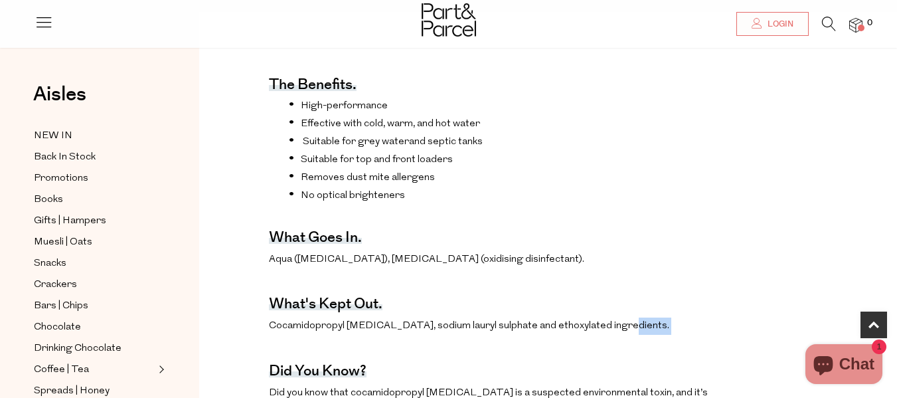
click at [690, 335] on p "Cocamidopropyl [MEDICAL_DATA], sodium lauryl sulphate and ethoxylated ingredien…" at bounding box center [500, 325] width 463 height 17
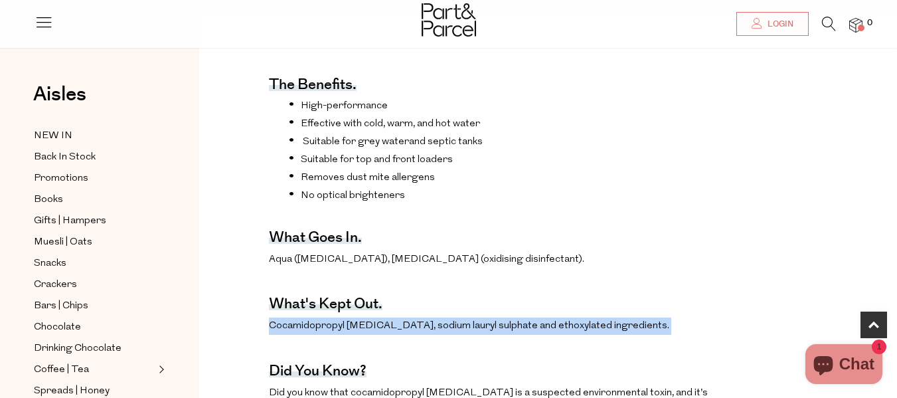
click at [690, 335] on p "Cocamidopropyl [MEDICAL_DATA], sodium lauryl sulphate and ethoxylated ingredien…" at bounding box center [500, 325] width 463 height 17
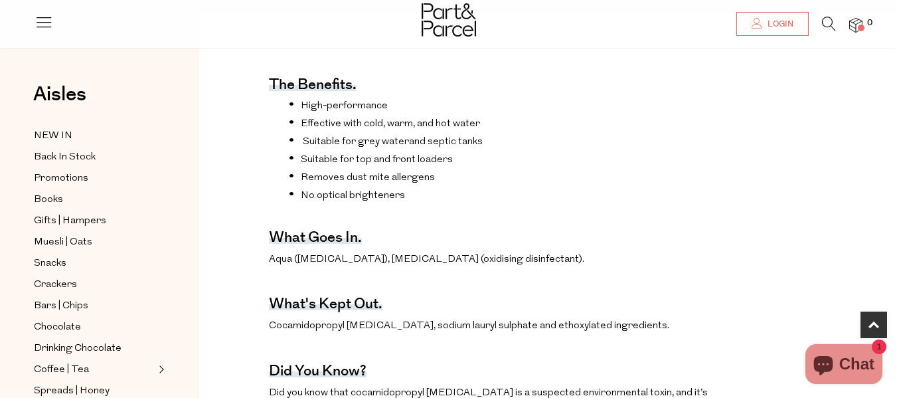
click at [686, 268] on p "Aqua (purified water), hydrogen peroxide (oxidising disinfectant)." at bounding box center [500, 259] width 463 height 17
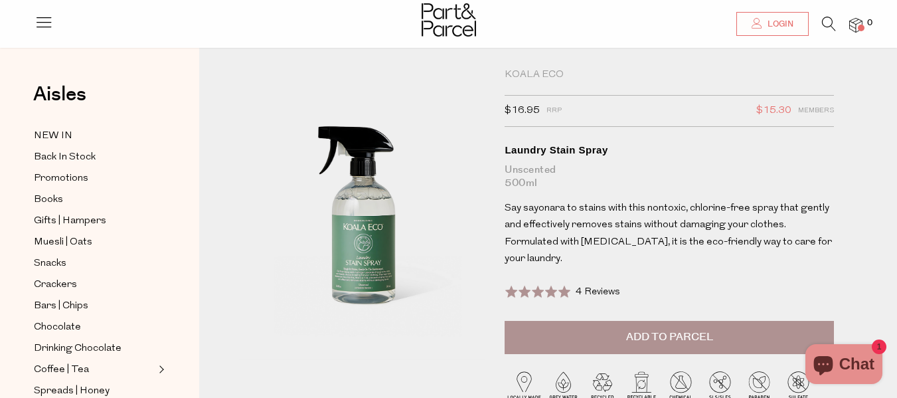
scroll to position [19, 0]
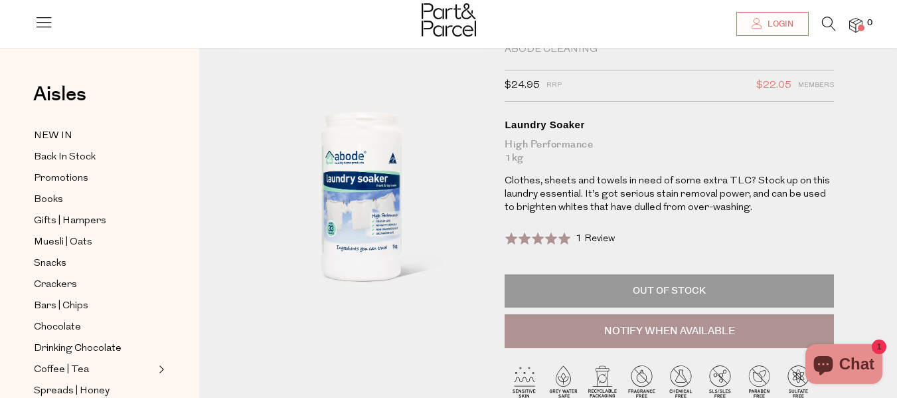
scroll to position [45, 0]
click at [632, 148] on div "High Performance 1kg" at bounding box center [669, 150] width 329 height 27
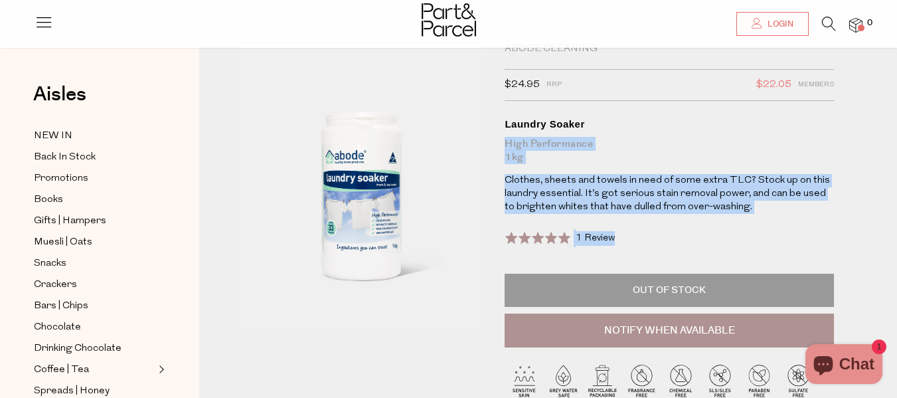
drag, startPoint x: 632, startPoint y: 148, endPoint x: 635, endPoint y: 216, distance: 68.5
click at [635, 216] on div "Abode Cleaning $24.95 RRP $22.05 Members Available: Translation missing: en.pro…" at bounding box center [669, 194] width 329 height 305
click at [647, 189] on p "Clothes, sheets and towels in need of some extra TLC? Stock up on this laundry …" at bounding box center [669, 194] width 329 height 40
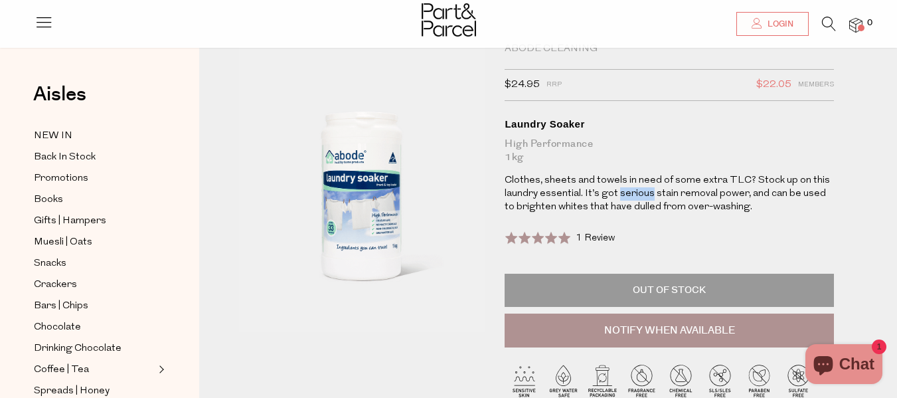
click at [647, 189] on p "Clothes, sheets and towels in need of some extra TLC? Stock up on this laundry …" at bounding box center [669, 194] width 329 height 40
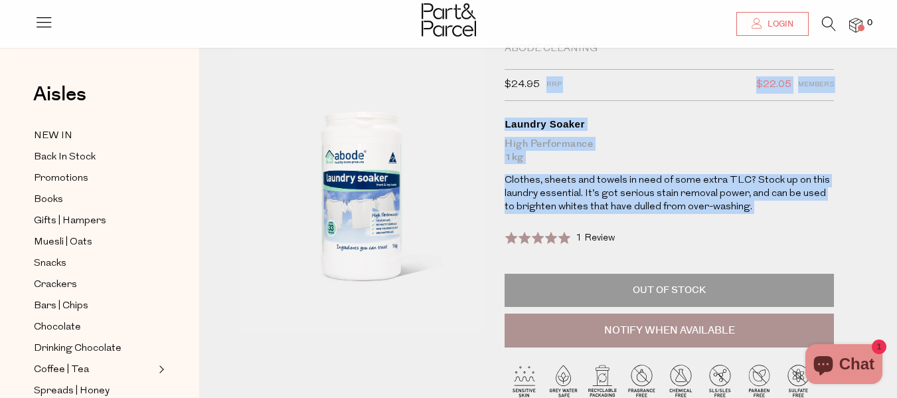
drag, startPoint x: 647, startPoint y: 189, endPoint x: 637, endPoint y: 84, distance: 104.6
click at [637, 84] on div "Abode Cleaning $24.95 RRP $22.05 Members Available: Translation missing: en.pro…" at bounding box center [669, 194] width 329 height 305
click at [637, 84] on div "$24.95 RRP $22.05 Members" at bounding box center [669, 85] width 329 height 32
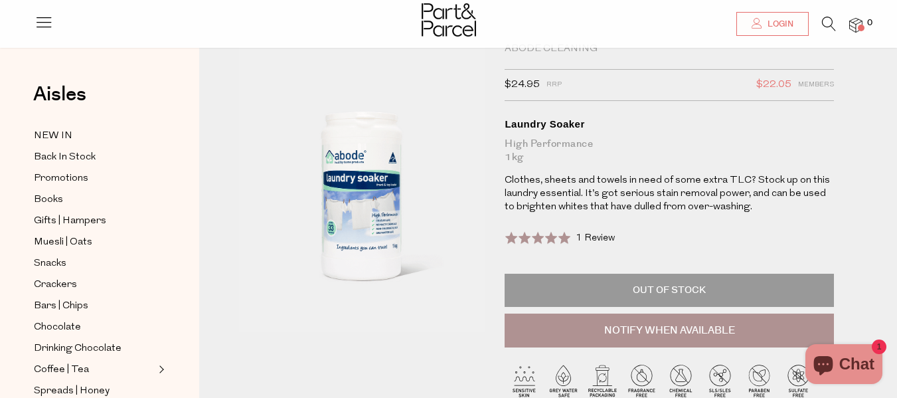
click at [637, 84] on div "$24.95 RRP $22.05 Members" at bounding box center [669, 85] width 329 height 32
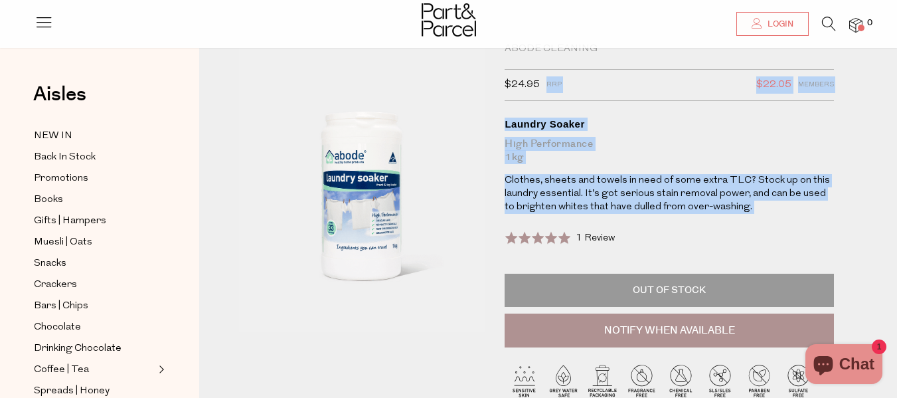
drag, startPoint x: 637, startPoint y: 84, endPoint x: 707, endPoint y: 185, distance: 122.1
click at [707, 185] on div "Abode Cleaning $24.95 RRP $22.05 Members Available: Translation missing: en.pro…" at bounding box center [669, 194] width 329 height 305
click at [707, 185] on p "Clothes, sheets and towels in need of some extra TLC? Stock up on this laundry …" at bounding box center [669, 194] width 329 height 40
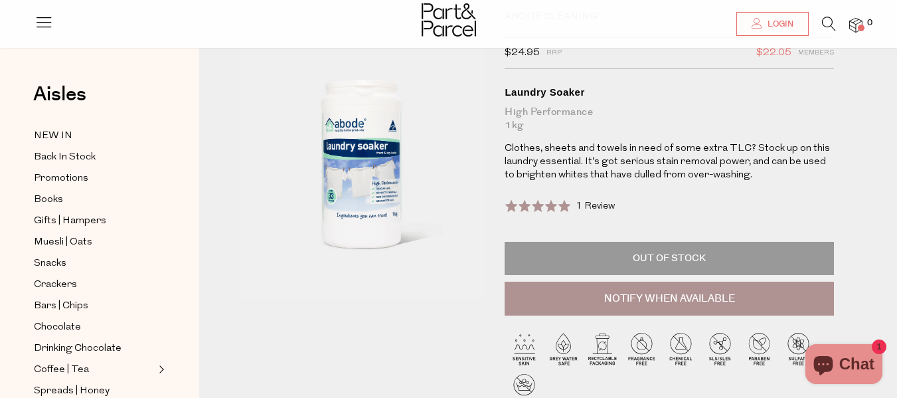
scroll to position [78, 0]
click at [712, 132] on div "Abode Cleaning $24.95 RRP $22.05 Members Available: Translation missing: en.pro…" at bounding box center [669, 162] width 329 height 305
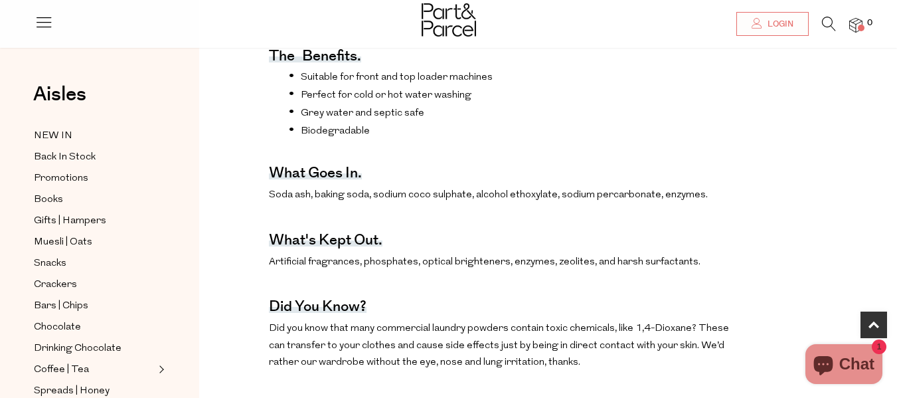
scroll to position [559, 0]
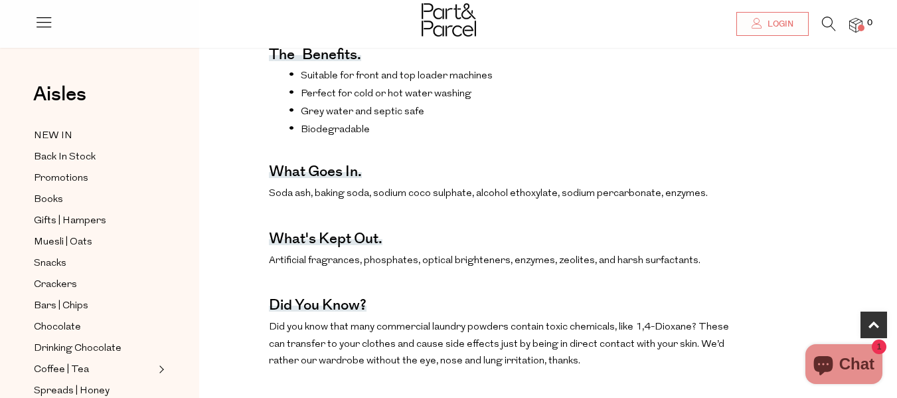
click at [712, 132] on ul "Suitable for front and top loader machines Perfect for cold or hot water washin…" at bounding box center [500, 101] width 463 height 67
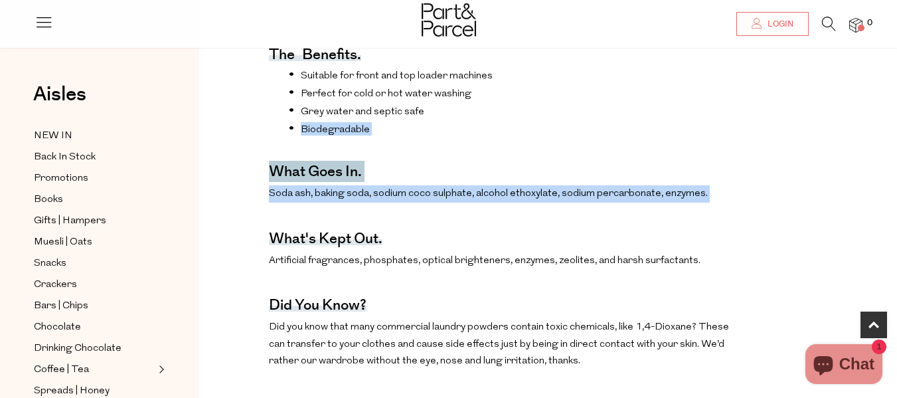
drag, startPoint x: 712, startPoint y: 132, endPoint x: 722, endPoint y: 213, distance: 81.6
click at [722, 213] on div "The benefits. Suitable for front and top loader machines Perfect for cold or ho…" at bounding box center [500, 252] width 463 height 467
click at [722, 202] on p "Soda ash, baking soda, sodium coco sulphate, alcohol ethoxylate, sodium percarb…" at bounding box center [500, 193] width 463 height 17
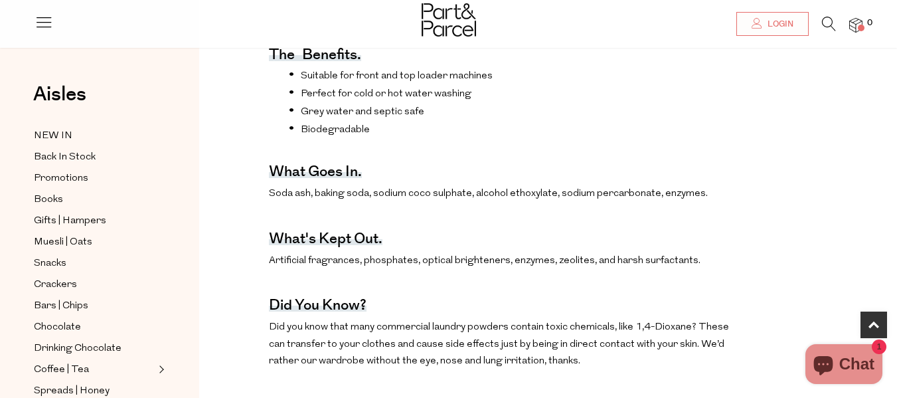
click at [722, 202] on p "Soda ash, baking soda, sodium coco sulphate, alcohol ethoxylate, sodium percarb…" at bounding box center [500, 193] width 463 height 17
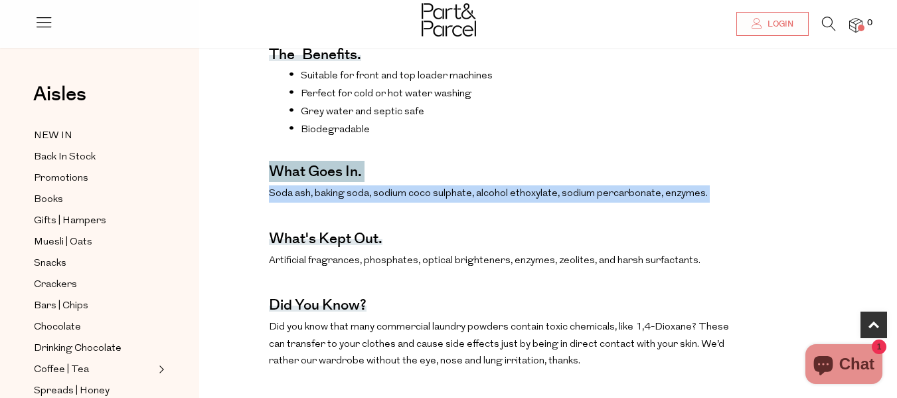
drag, startPoint x: 722, startPoint y: 213, endPoint x: 732, endPoint y: 140, distance: 73.7
click at [732, 140] on div "The benefits. Suitable for front and top loader machines Perfect for cold or ho…" at bounding box center [500, 252] width 463 height 467
click at [732, 135] on li "Biodegradable" at bounding box center [510, 128] width 443 height 13
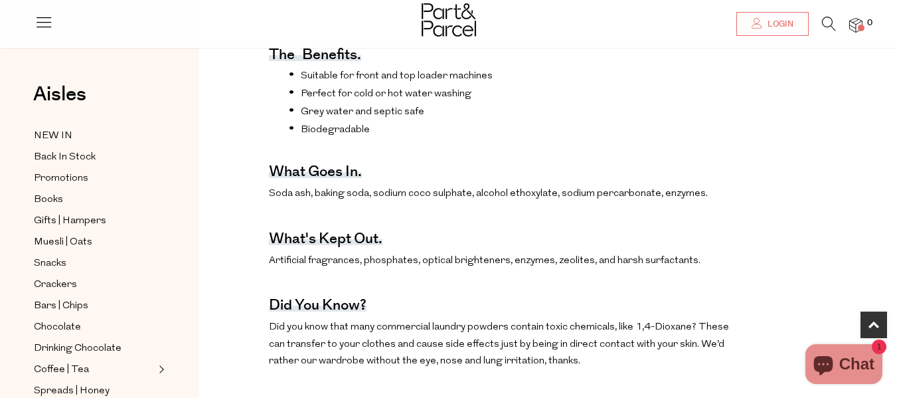
click at [732, 135] on li "Biodegradable" at bounding box center [510, 128] width 443 height 13
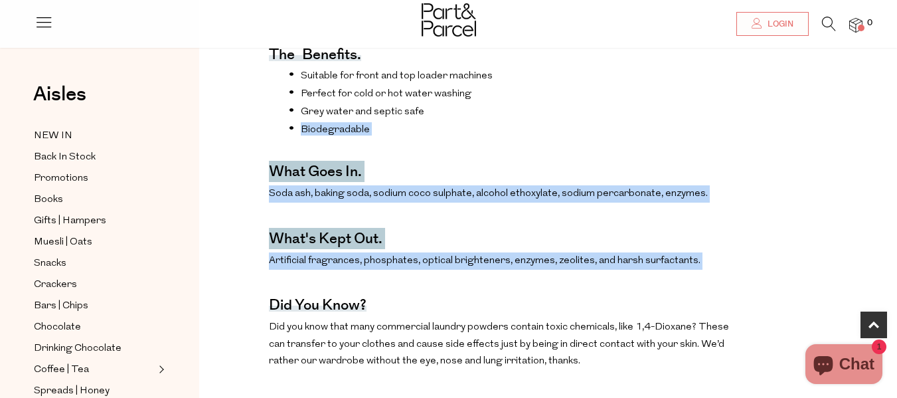
drag, startPoint x: 732, startPoint y: 140, endPoint x: 742, endPoint y: 289, distance: 149.1
click at [742, 289] on div "The benefits. Suitable for front and top loader machines Perfect for cold or ho…" at bounding box center [548, 252] width 678 height 467
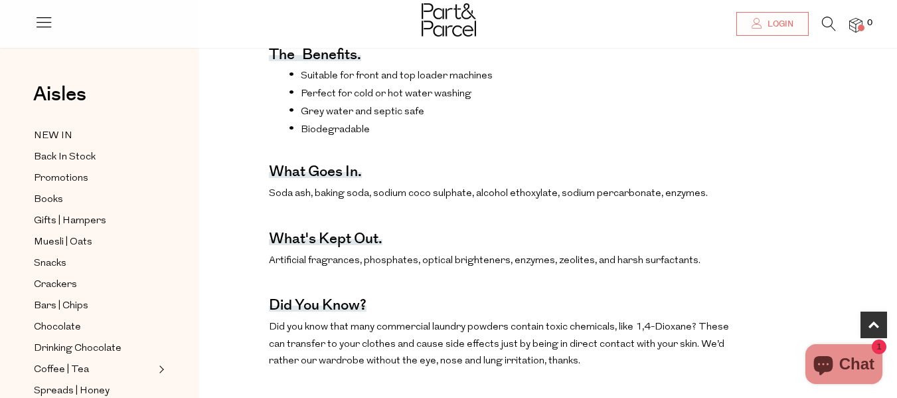
click at [742, 289] on div "The benefits. Suitable for front and top loader machines Perfect for cold or ho…" at bounding box center [548, 252] width 678 height 467
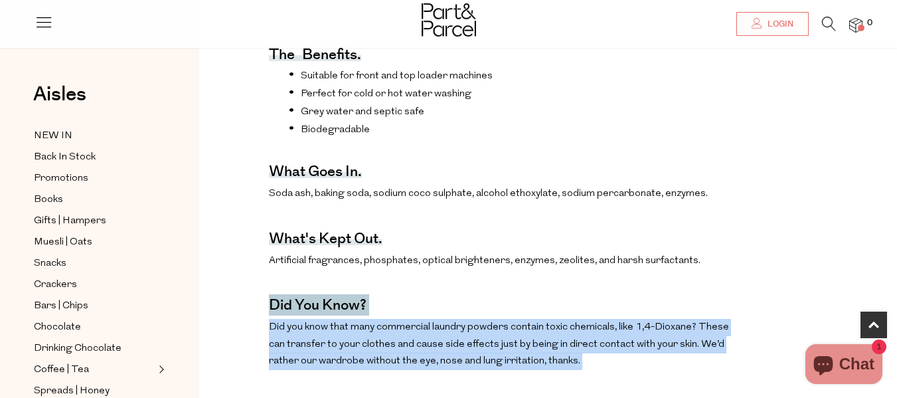
drag, startPoint x: 742, startPoint y: 289, endPoint x: 740, endPoint y: 358, distance: 69.7
click at [740, 358] on div "The benefits. Suitable for front and top loader machines Perfect for cold or ho…" at bounding box center [548, 252] width 678 height 467
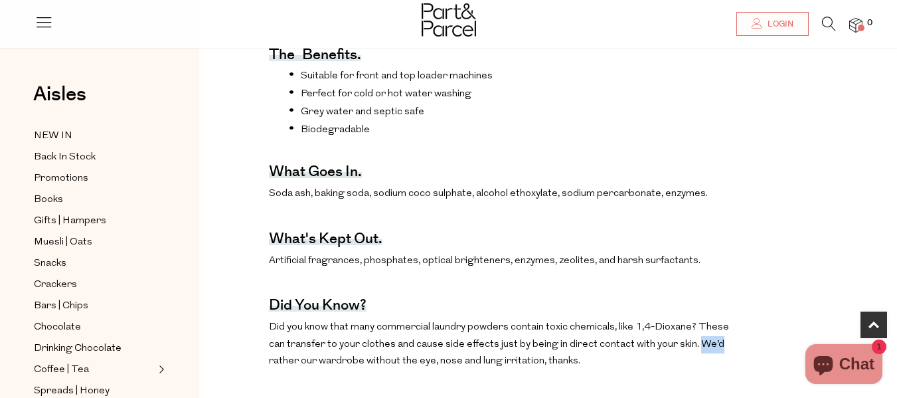
click at [740, 358] on div "The benefits. Suitable for front and top loader machines Perfect for cold or ho…" at bounding box center [548, 252] width 678 height 467
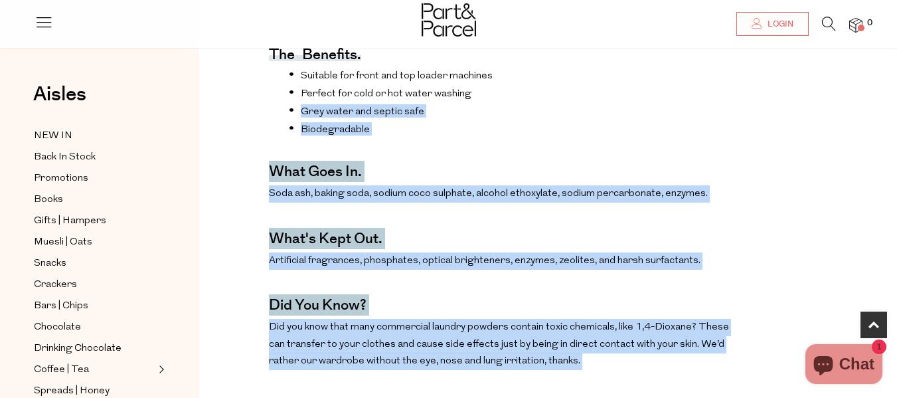
drag, startPoint x: 740, startPoint y: 358, endPoint x: 775, endPoint y: 72, distance: 288.2
click at [775, 72] on div "The benefits. Suitable for front and top loader machines Perfect for cold or ho…" at bounding box center [548, 252] width 678 height 467
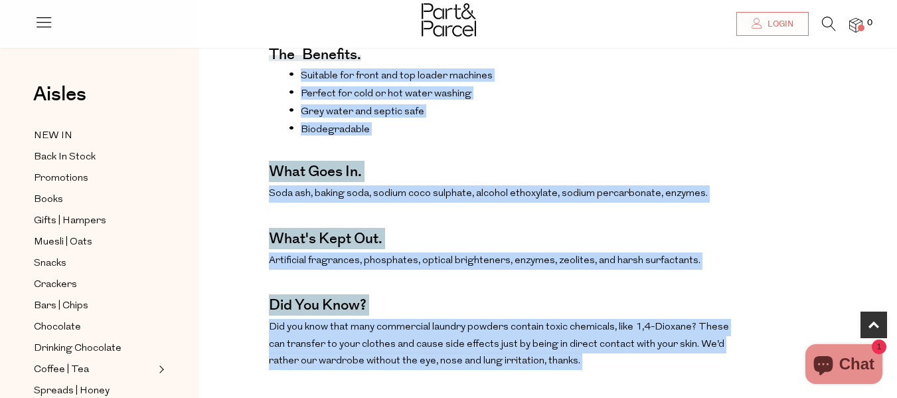
click at [775, 72] on div "The benefits. Suitable for front and top loader machines Perfect for cold or ho…" at bounding box center [548, 252] width 678 height 467
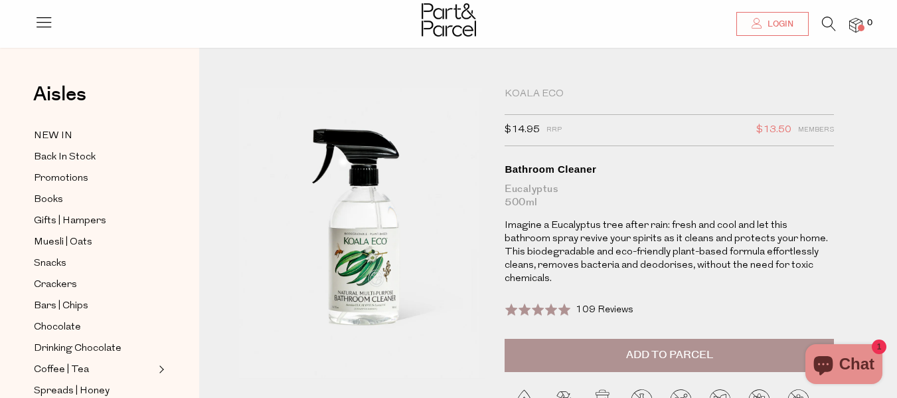
scroll to position [15, 0]
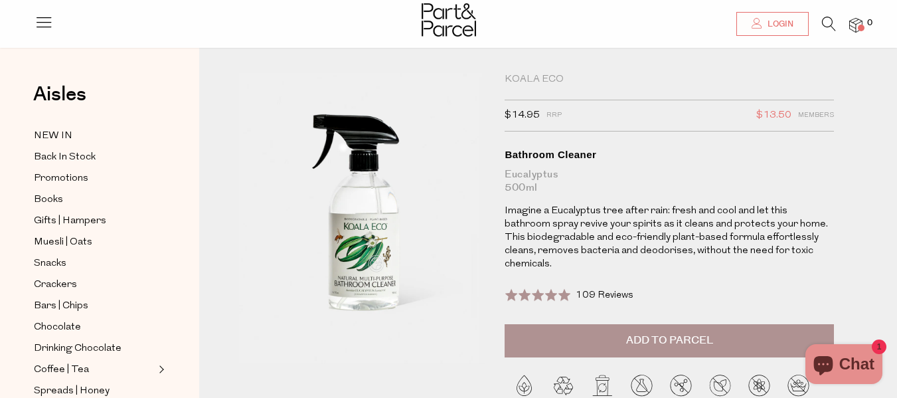
click at [629, 203] on div "Koala Eco $14.95 RRP $13.50 Members Available: In Stock Bathroom Cleaner Eucaly…" at bounding box center [669, 198] width 329 height 251
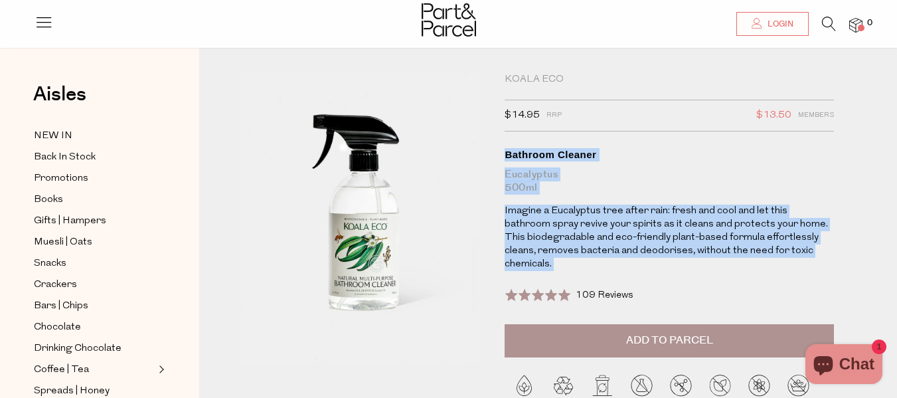
drag, startPoint x: 629, startPoint y: 203, endPoint x: 622, endPoint y: 151, distance: 52.9
click at [622, 151] on div "Koala Eco $14.95 RRP $13.50 Members Available: In Stock Bathroom Cleaner Eucaly…" at bounding box center [669, 198] width 329 height 251
click at [622, 151] on div "Bathroom Cleaner" at bounding box center [669, 154] width 329 height 13
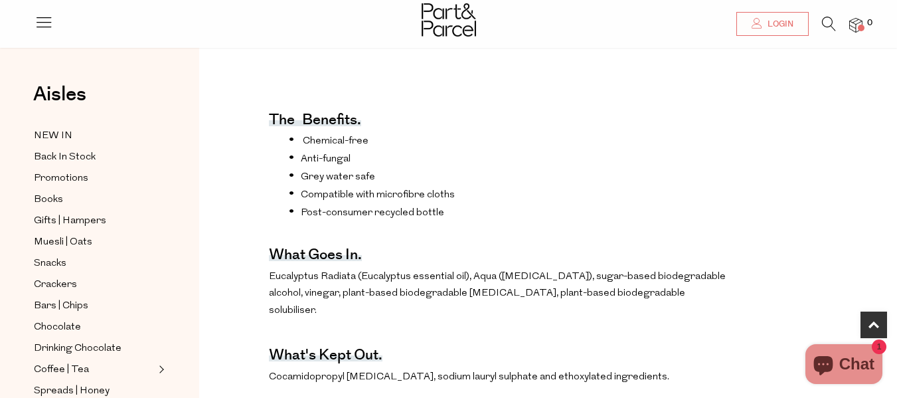
scroll to position [498, 0]
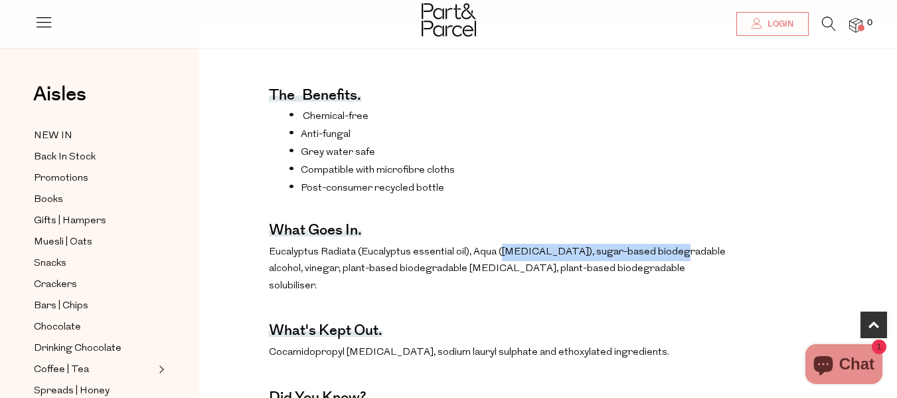
drag, startPoint x: 498, startPoint y: 264, endPoint x: 657, endPoint y: 265, distance: 158.7
click at [657, 265] on p "Eucalyptus Radiata (Eucalyptus essential oil), Aqua ([MEDICAL_DATA]), sugar-bas…" at bounding box center [500, 269] width 463 height 51
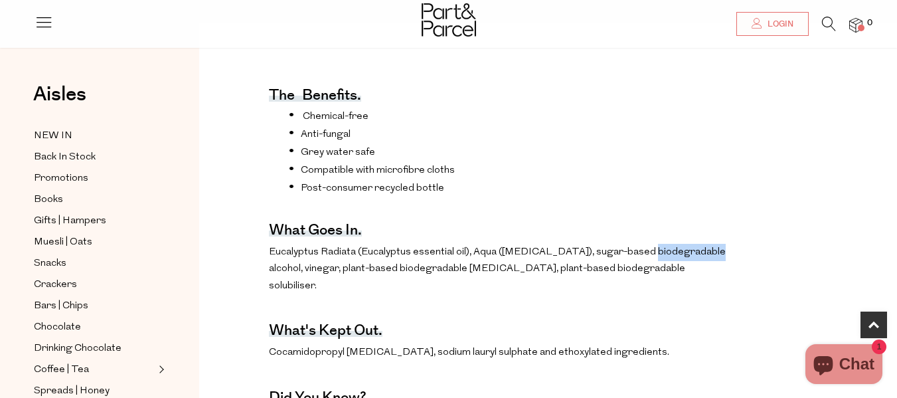
click at [657, 265] on p "Eucalyptus Radiata (Eucalyptus essential oil), Aqua (purified water), sugar-bas…" at bounding box center [500, 269] width 463 height 51
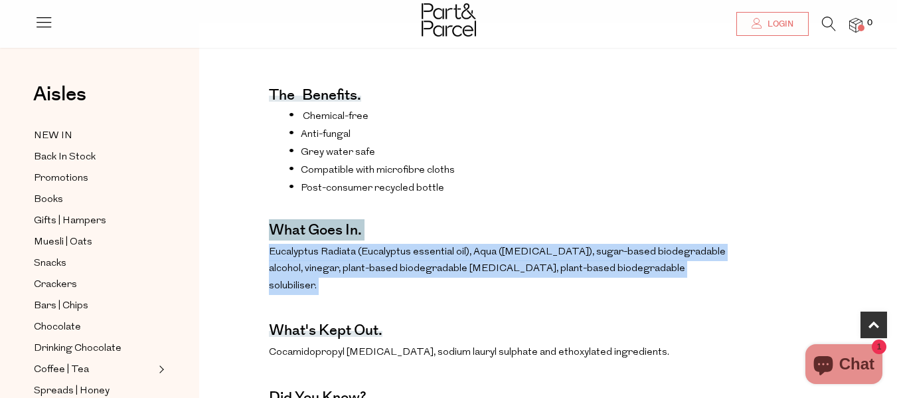
drag, startPoint x: 657, startPoint y: 265, endPoint x: 638, endPoint y: 242, distance: 29.2
click at [638, 242] on div "The benefits. Chemical-free Anti-fungal Grey water safe Compatible with microfi…" at bounding box center [500, 305] width 463 height 493
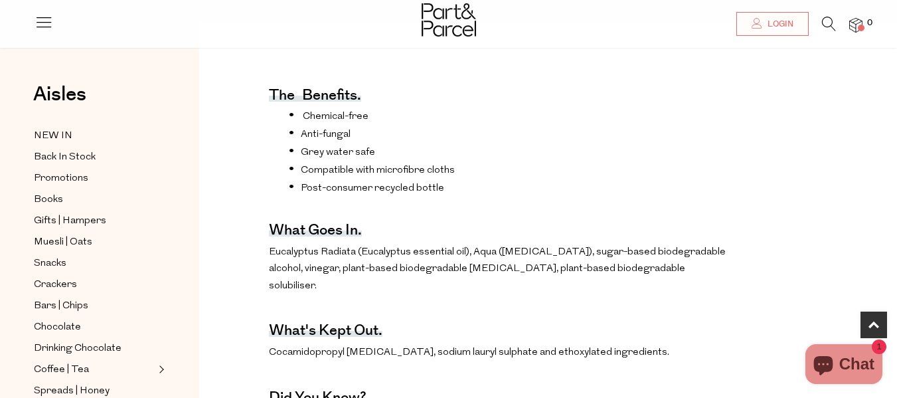
click at [638, 242] on div "The benefits. Chemical-free Anti-fungal Grey water safe Compatible with microfi…" at bounding box center [500, 305] width 463 height 493
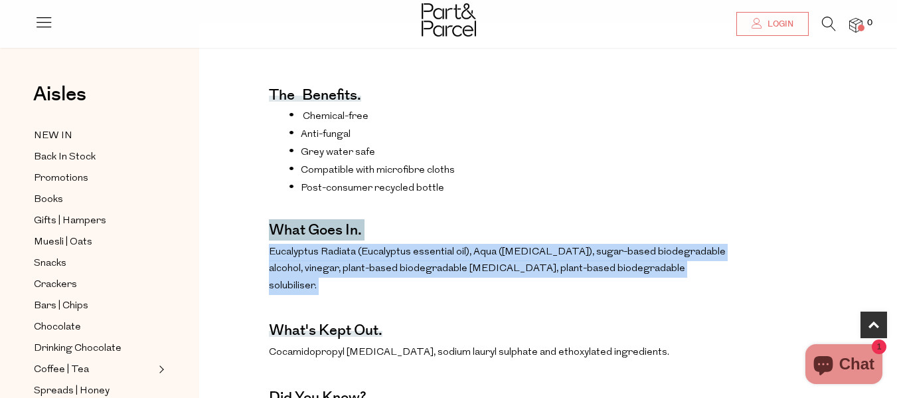
drag, startPoint x: 638, startPoint y: 242, endPoint x: 649, endPoint y: 270, distance: 29.2
click at [649, 270] on div "The benefits. Chemical-free Anti-fungal Grey water safe Compatible with microfi…" at bounding box center [500, 305] width 463 height 493
click at [649, 270] on p "Eucalyptus Radiata (Eucalyptus essential oil), Aqua (purified water), sugar-bas…" at bounding box center [500, 269] width 463 height 51
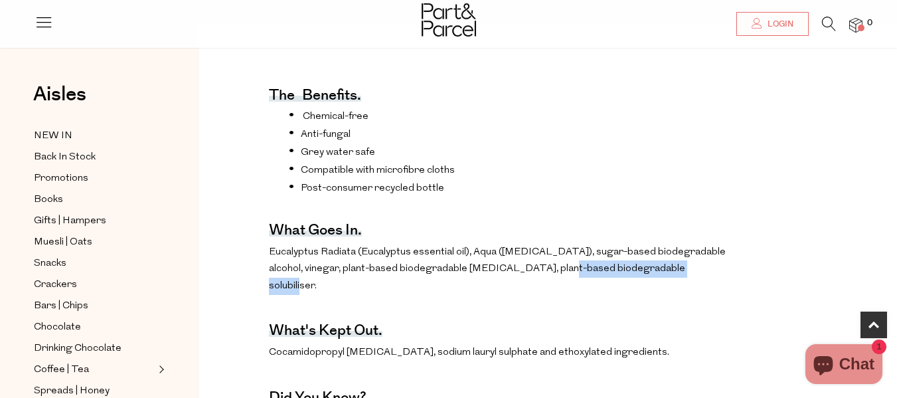
drag, startPoint x: 654, startPoint y: 279, endPoint x: 514, endPoint y: 274, distance: 139.5
click at [514, 274] on p "Eucalyptus Radiata (Eucalyptus essential oil), Aqua (purified water), sugar-bas…" at bounding box center [500, 269] width 463 height 51
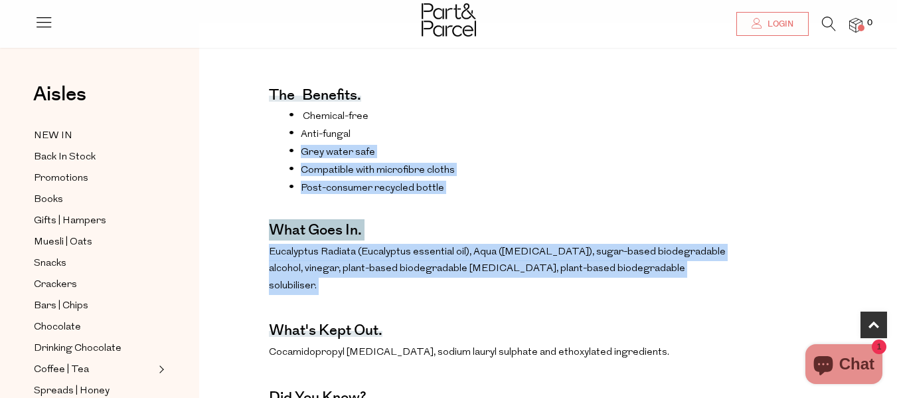
drag, startPoint x: 514, startPoint y: 274, endPoint x: 569, endPoint y: 133, distance: 151.5
click at [569, 133] on div "The benefits. Chemical-free Anti-fungal Grey water safe Compatible with microfi…" at bounding box center [500, 305] width 463 height 493
click at [569, 133] on li "Anti-fungal" at bounding box center [510, 133] width 443 height 13
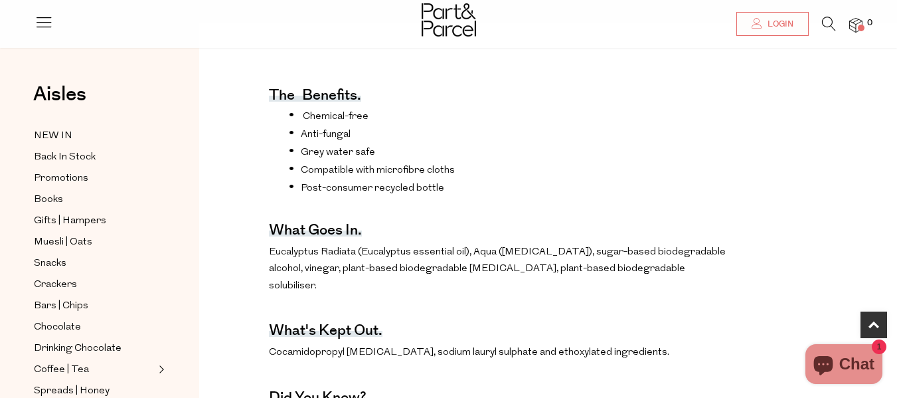
click at [569, 133] on li "Anti-fungal" at bounding box center [510, 133] width 443 height 13
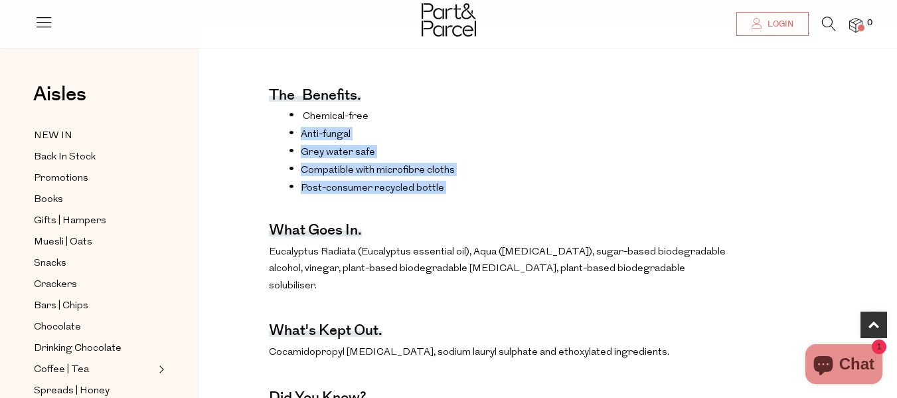
drag, startPoint x: 569, startPoint y: 133, endPoint x: 577, endPoint y: 200, distance: 68.2
click at [577, 194] on ul "Chemical-free Anti-fungal Grey water safe Compatible with microfibre cloths Pos…" at bounding box center [500, 151] width 463 height 85
click at [577, 194] on li "Post-consumer recycled bottle" at bounding box center [510, 187] width 443 height 13
drag, startPoint x: 577, startPoint y: 200, endPoint x: 576, endPoint y: 82, distance: 118.2
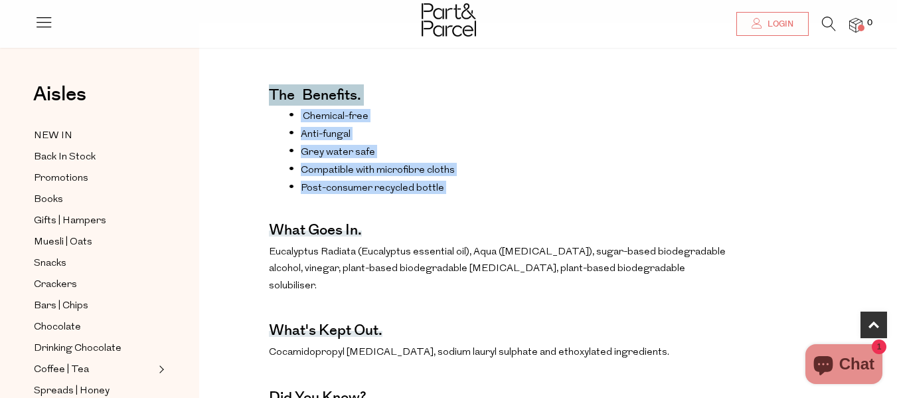
click at [576, 82] on div "The benefits. Chemical-free Anti-fungal Grey water safe Compatible with microfi…" at bounding box center [500, 305] width 463 height 493
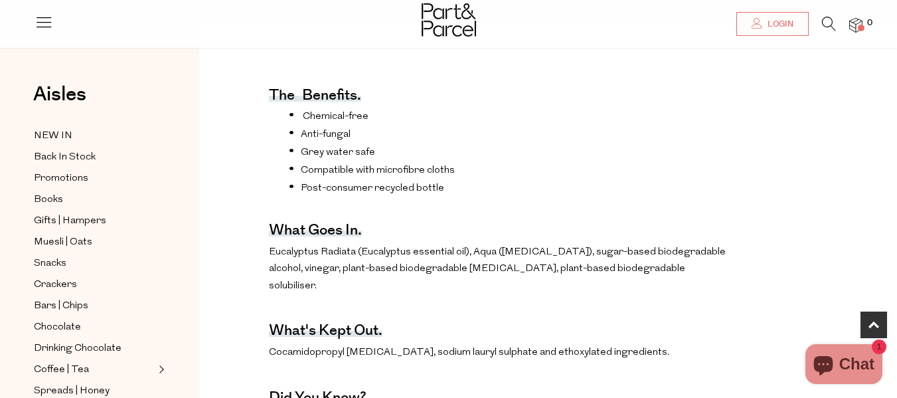
click at [576, 82] on div "The benefits. Chemical-free Anti-fungal Grey water safe Compatible with microfi…" at bounding box center [500, 305] width 463 height 493
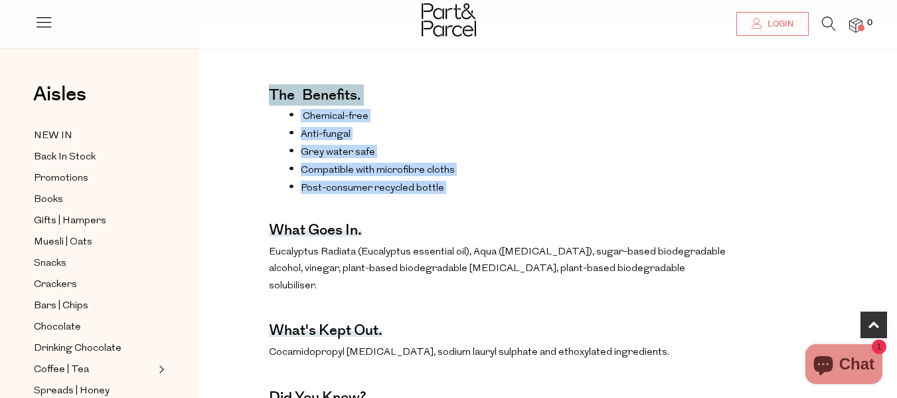
drag, startPoint x: 576, startPoint y: 82, endPoint x: 595, endPoint y: 242, distance: 161.1
click at [595, 242] on div "The benefits. Chemical-free Anti-fungal Grey water safe Compatible with microfi…" at bounding box center [500, 305] width 463 height 493
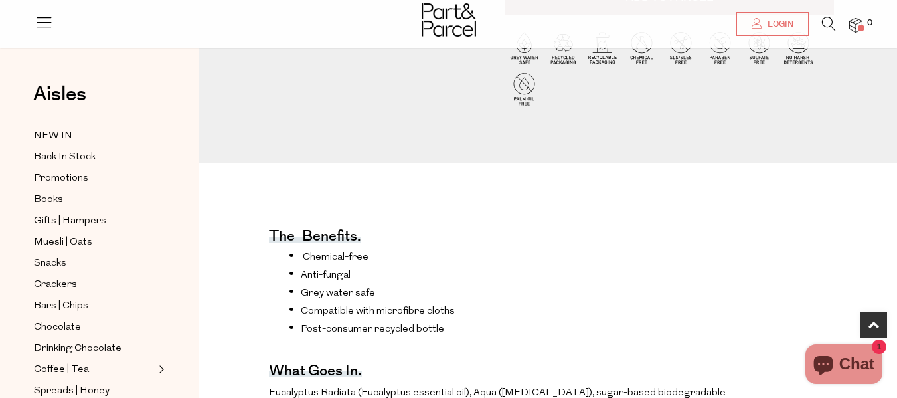
scroll to position [0, 0]
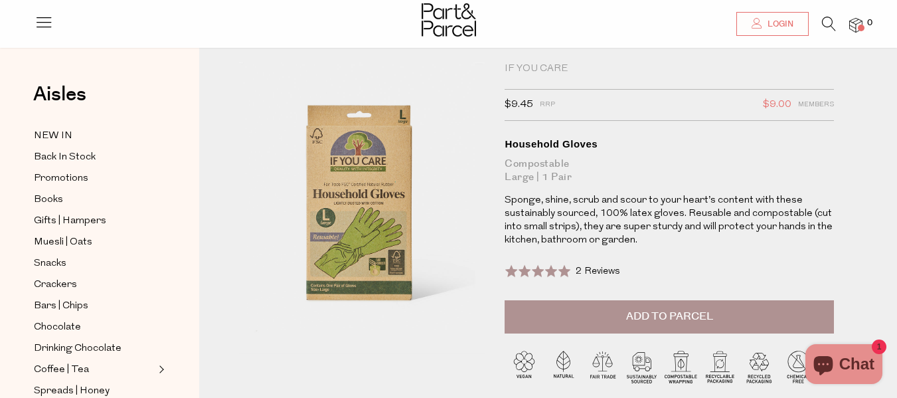
scroll to position [26, 0]
click at [682, 196] on p "Sponge, shine, scrub and scour to your heart’s content with these sustainably s…" at bounding box center [669, 219] width 329 height 53
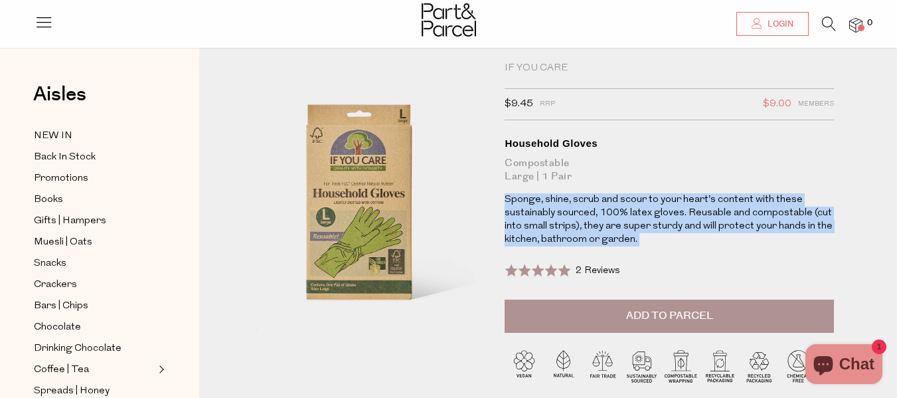
drag, startPoint x: 682, startPoint y: 196, endPoint x: 694, endPoint y: 235, distance: 40.9
click at [694, 235] on p "Sponge, shine, scrub and scour to your heart’s content with these sustainably s…" at bounding box center [669, 219] width 329 height 53
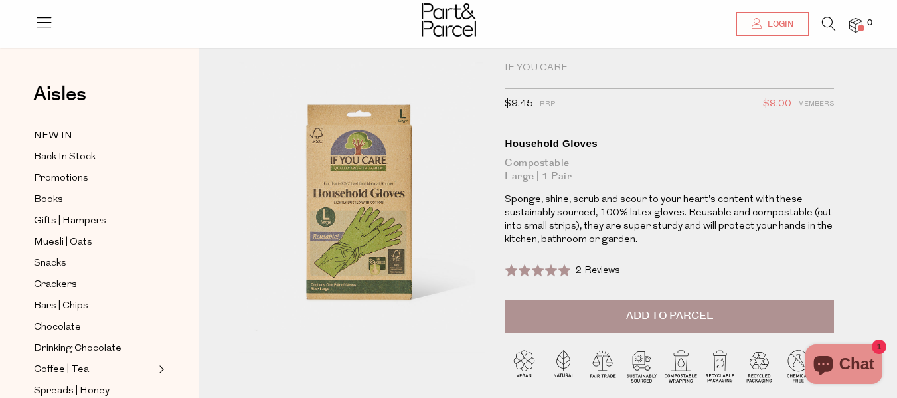
click at [688, 192] on div "If You Care $9.45 RRP $9.00 Members Available: In Stock Household Gloves Compos…" at bounding box center [669, 181] width 329 height 238
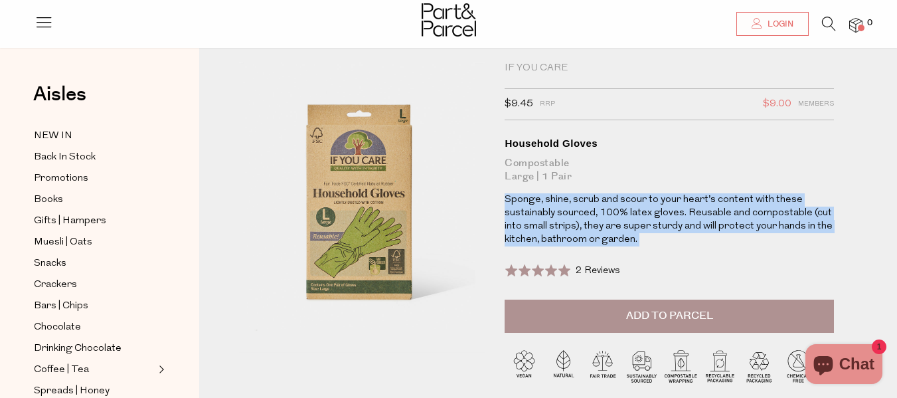
drag, startPoint x: 688, startPoint y: 192, endPoint x: 702, endPoint y: 245, distance: 54.7
click at [702, 245] on div "If You Care $9.45 RRP $9.00 Members Available: In Stock Household Gloves Compos…" at bounding box center [669, 181] width 329 height 238
click at [702, 245] on p "Sponge, shine, scrub and scour to your heart’s content with these sustainably s…" at bounding box center [669, 219] width 329 height 53
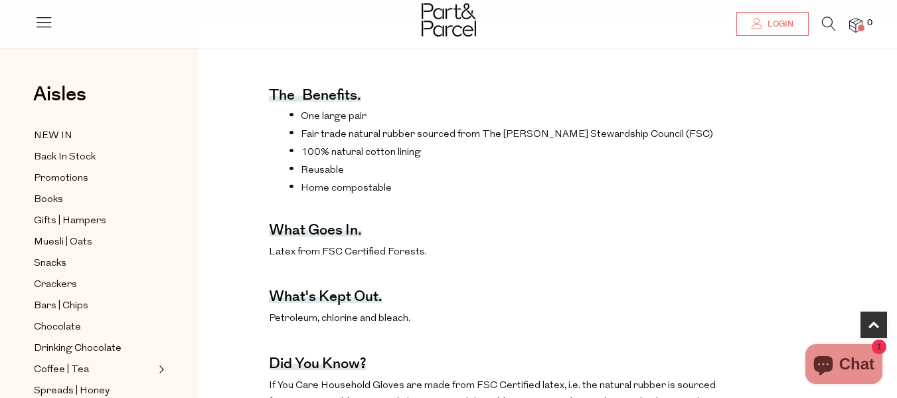
scroll to position [444, 0]
